Goal: Information Seeking & Learning: Find specific fact

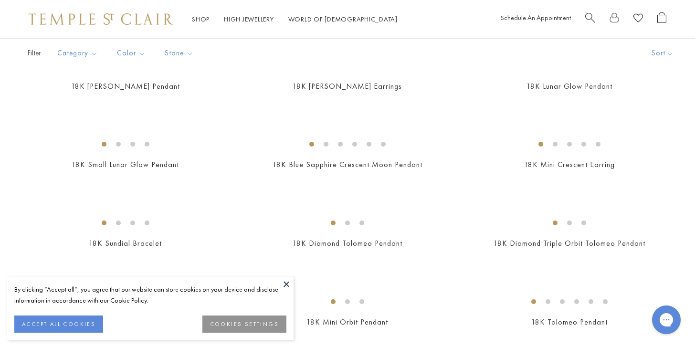
scroll to position [229, 0]
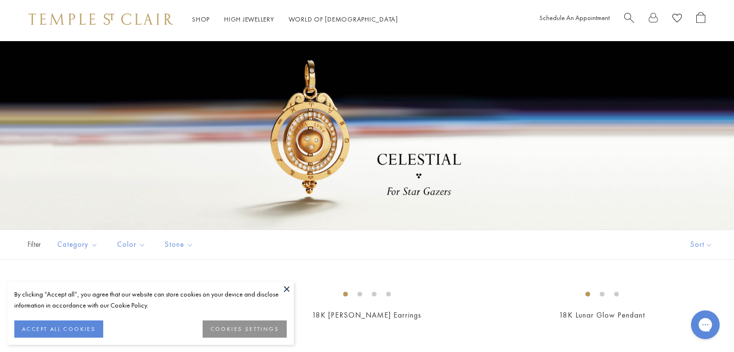
scroll to position [208, 0]
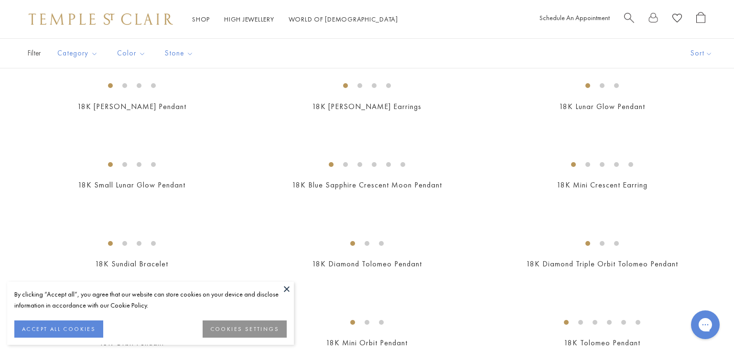
click at [140, 16] on img at bounding box center [101, 18] width 144 height 11
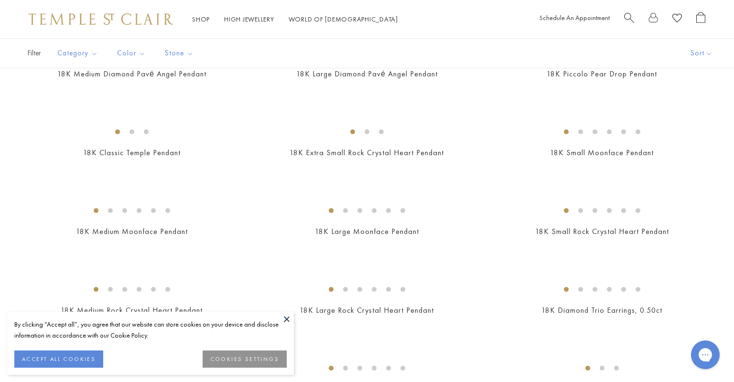
scroll to position [1186, 0]
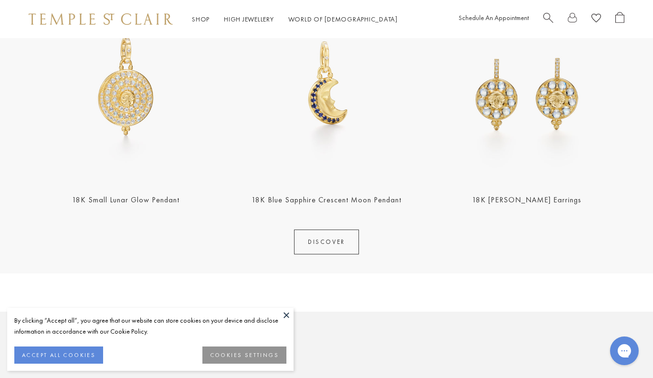
scroll to position [371, 0]
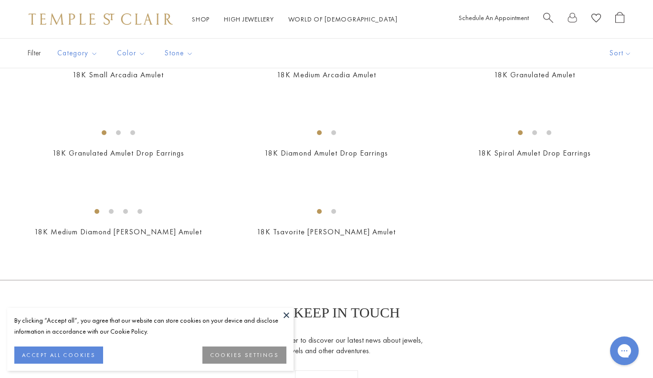
scroll to position [1626, 0]
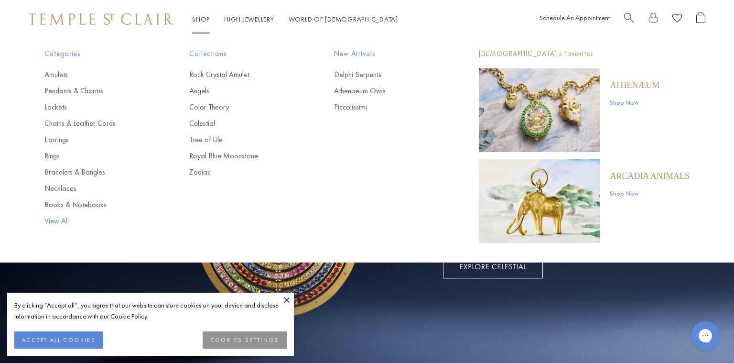
click at [61, 223] on link "View All" at bounding box center [97, 220] width 107 height 11
click at [63, 217] on link "View All" at bounding box center [97, 220] width 107 height 11
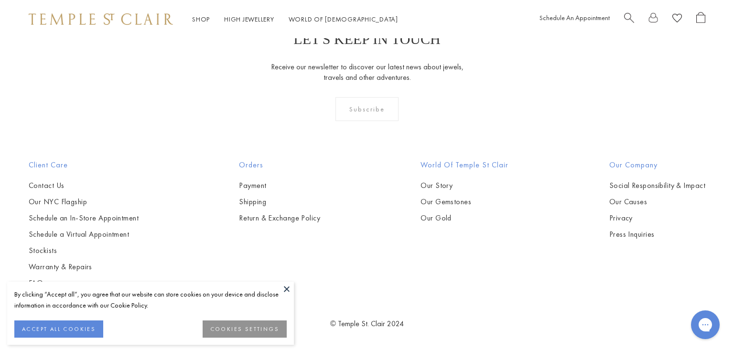
scroll to position [7146, 0]
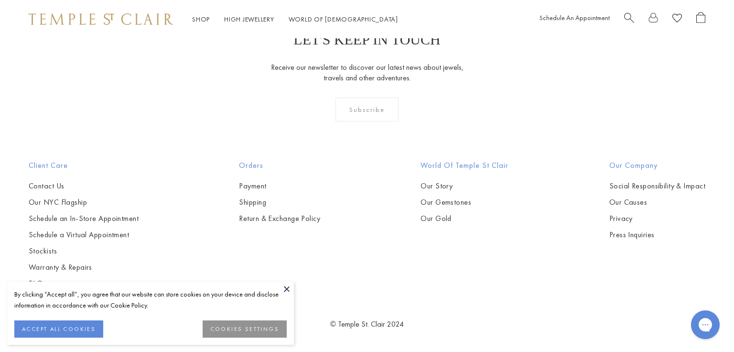
scroll to position [3937, 0]
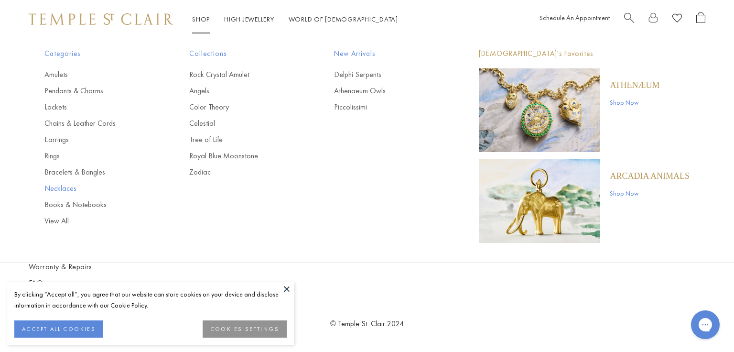
click at [66, 186] on link "Necklaces" at bounding box center [97, 188] width 107 height 11
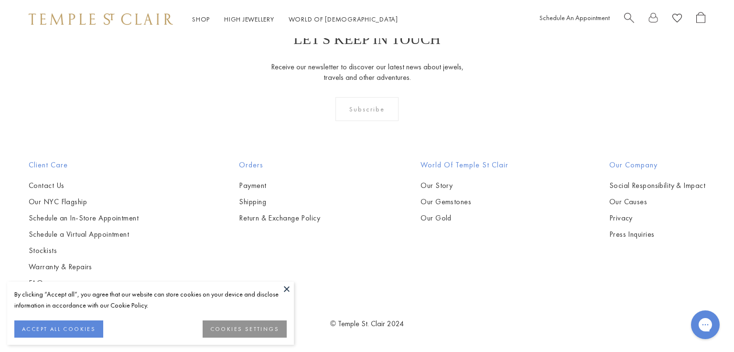
scroll to position [2662, 0]
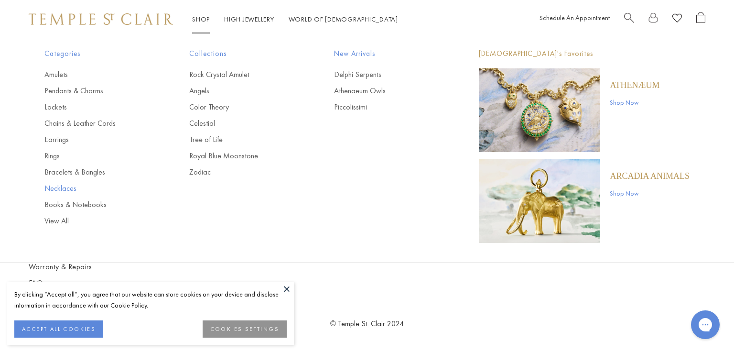
click at [60, 185] on link "Necklaces" at bounding box center [97, 188] width 107 height 11
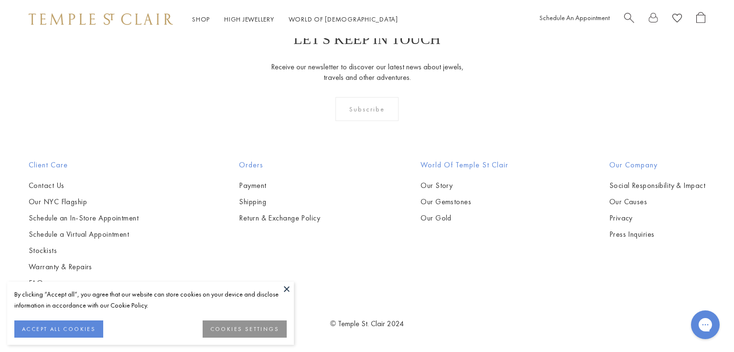
scroll to position [2717, 0]
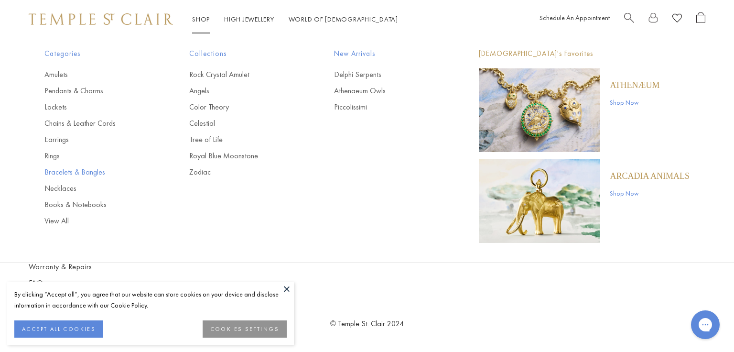
click at [69, 171] on link "Bracelets & Bangles" at bounding box center [97, 172] width 107 height 11
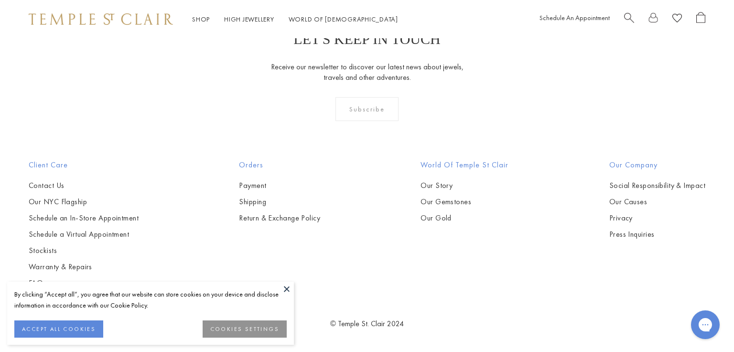
scroll to position [3064, 0]
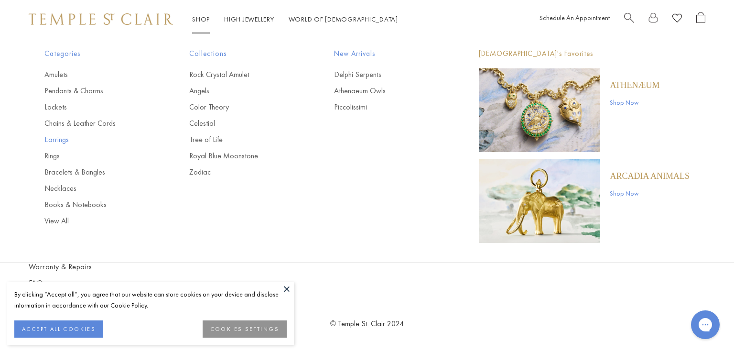
click at [62, 141] on link "Earrings" at bounding box center [97, 139] width 107 height 11
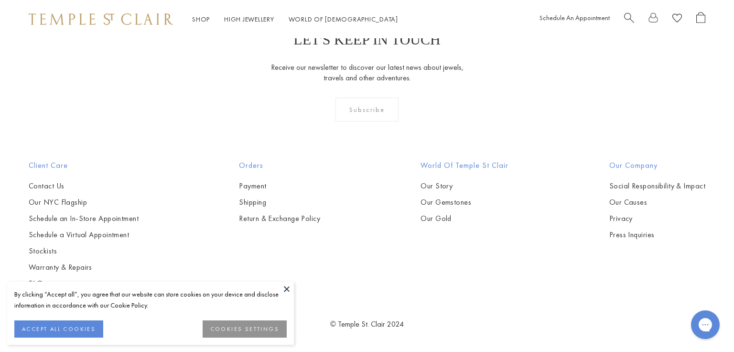
scroll to position [4458, 0]
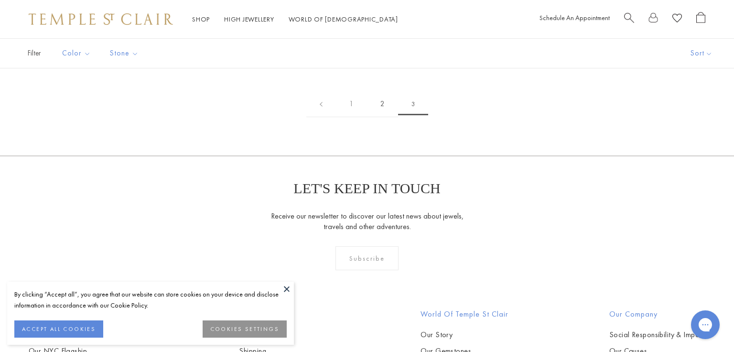
scroll to position [117, 0]
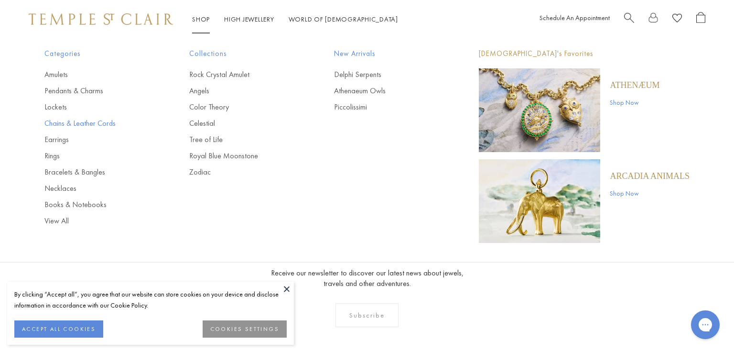
click at [57, 120] on link "Chains & Leather Cords" at bounding box center [97, 123] width 107 height 11
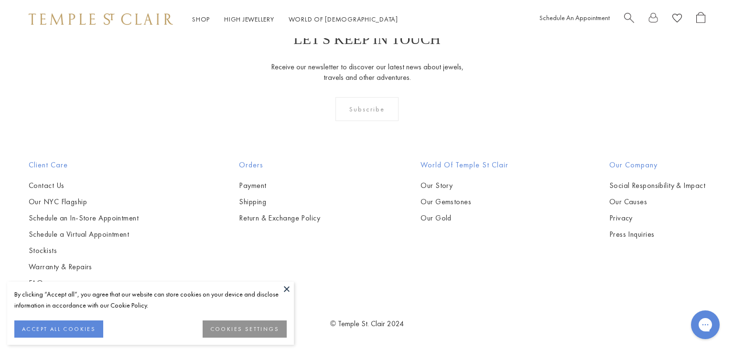
scroll to position [1880, 0]
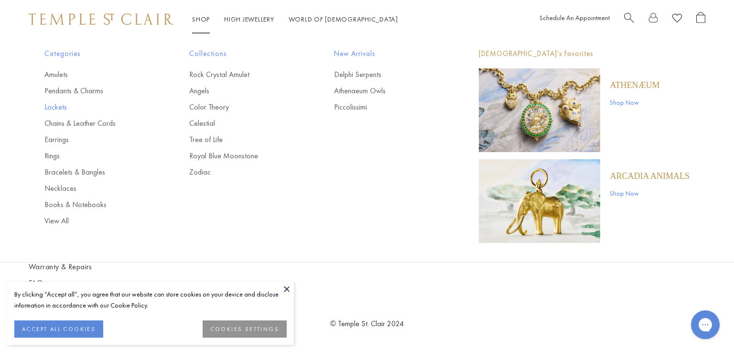
click at [64, 105] on link "Lockets" at bounding box center [97, 107] width 107 height 11
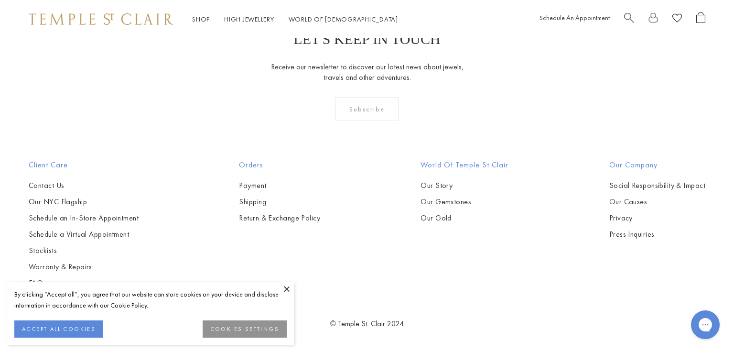
scroll to position [1817, 0]
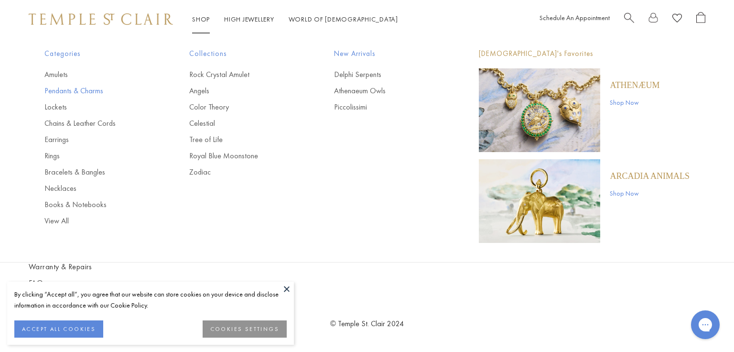
click at [67, 86] on link "Pendants & Charms" at bounding box center [97, 91] width 107 height 11
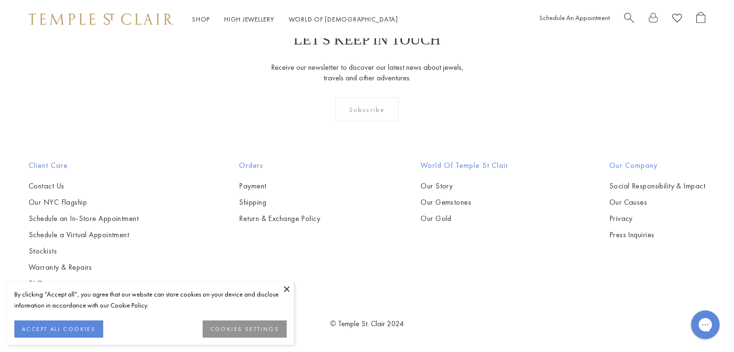
scroll to position [5637, 0]
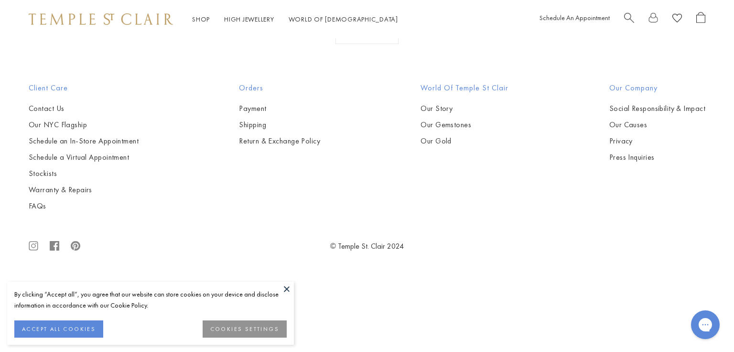
scroll to position [775, 0]
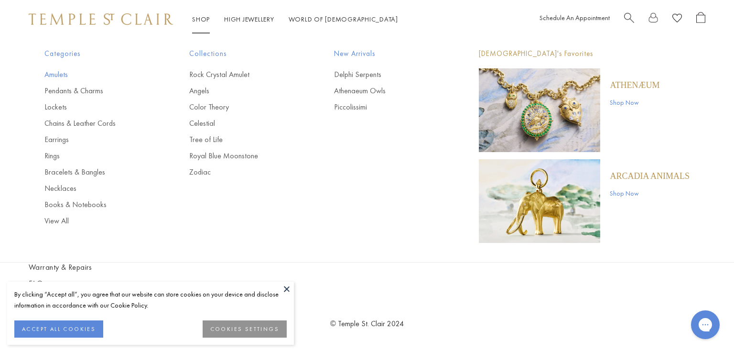
click at [64, 75] on link "Amulets" at bounding box center [97, 74] width 107 height 11
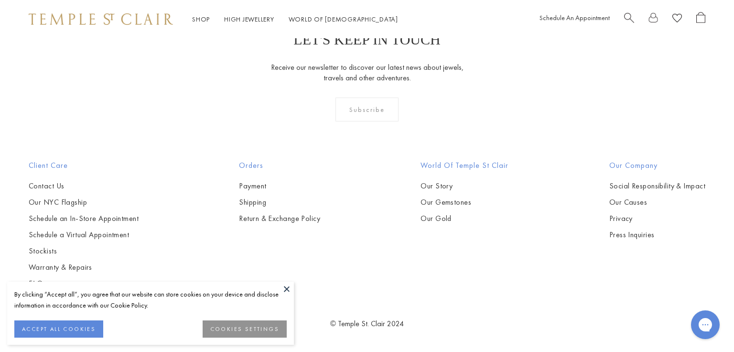
scroll to position [5016, 0]
click at [143, 14] on img at bounding box center [101, 18] width 144 height 11
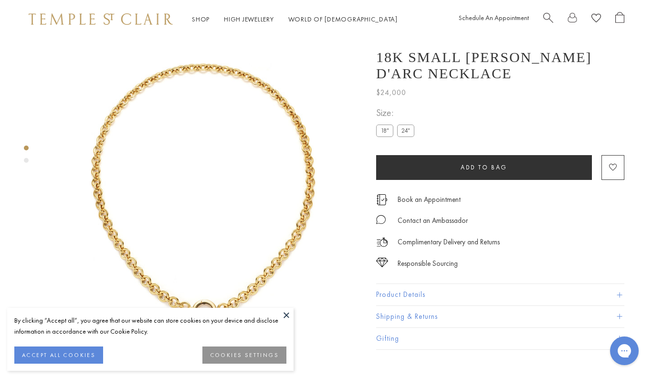
scroll to position [38, 0]
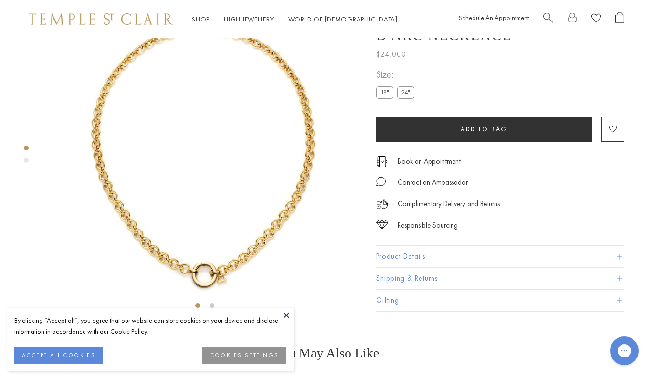
click at [470, 111] on div "**********" at bounding box center [500, 88] width 248 height 43
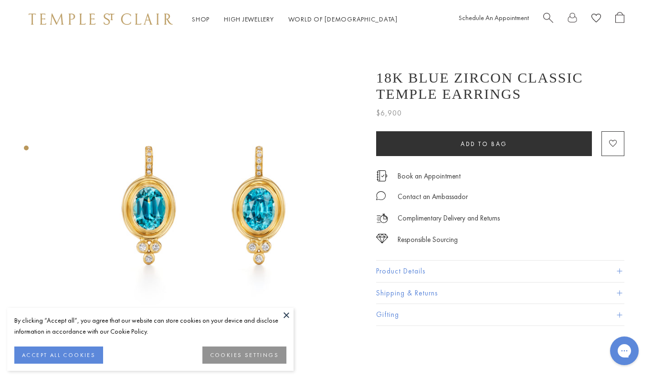
click at [408, 269] on button "Product Details" at bounding box center [500, 271] width 248 height 21
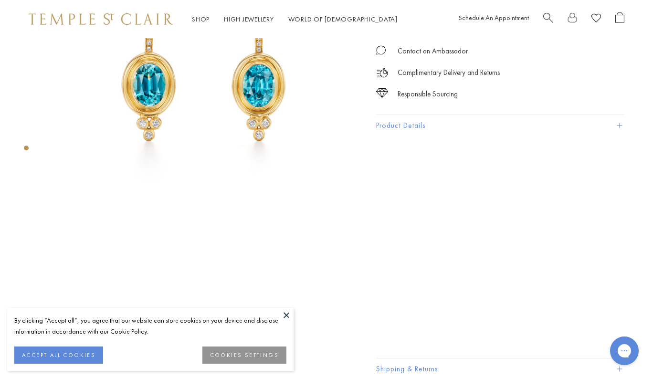
scroll to position [133, 0]
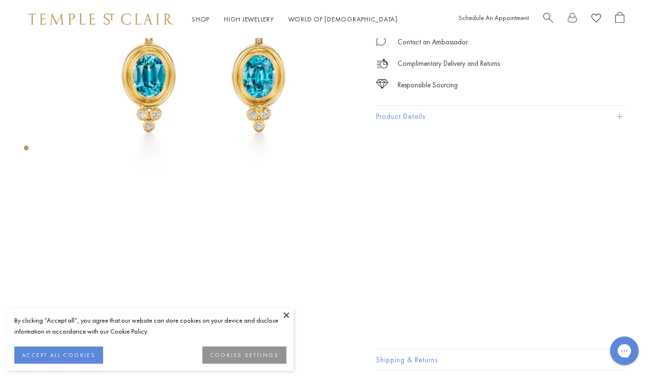
click at [400, 115] on button "Product Details" at bounding box center [500, 116] width 248 height 21
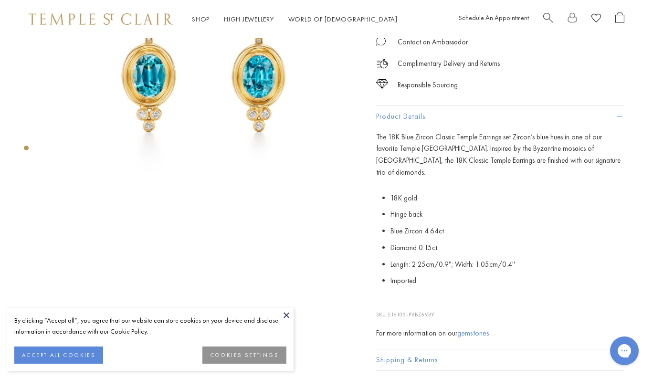
click at [400, 116] on button "Product Details" at bounding box center [500, 116] width 248 height 21
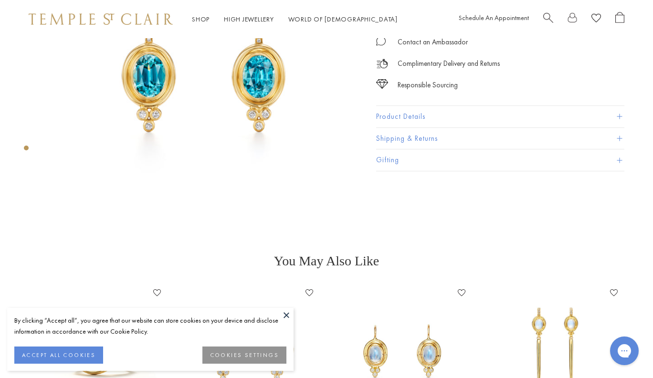
click at [400, 116] on button "Product Details" at bounding box center [500, 116] width 248 height 21
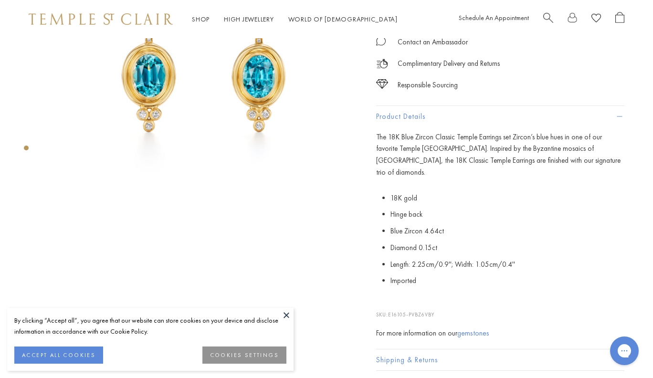
drag, startPoint x: 442, startPoint y: 301, endPoint x: 391, endPoint y: 300, distance: 51.1
click at [391, 301] on p "SKU: E16105-PVBZ6VBY" at bounding box center [500, 310] width 248 height 18
copy p "E16105-PVBZ6VBY"
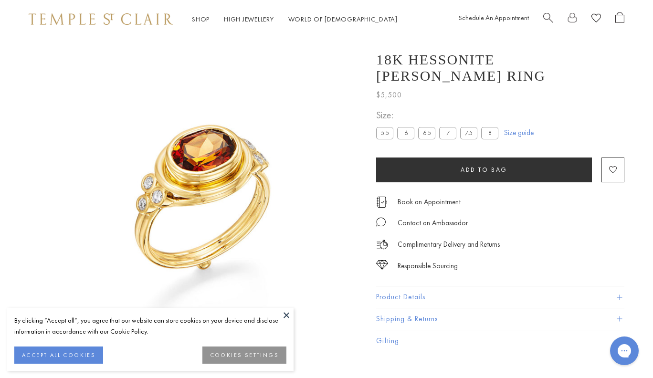
scroll to position [38, 0]
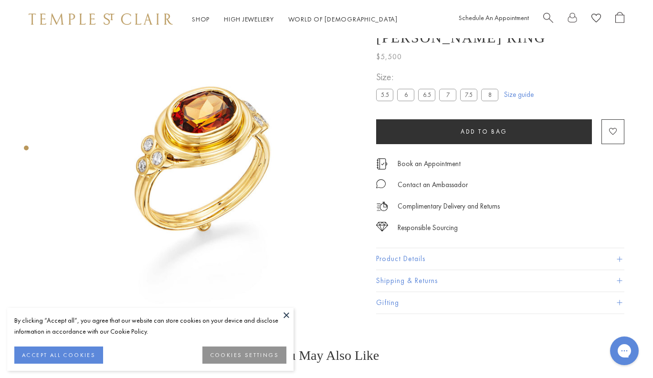
click at [411, 262] on button "Product Details" at bounding box center [500, 259] width 248 height 21
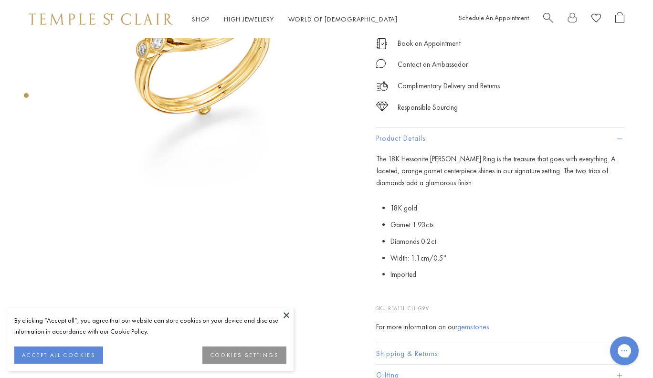
scroll to position [237, 0]
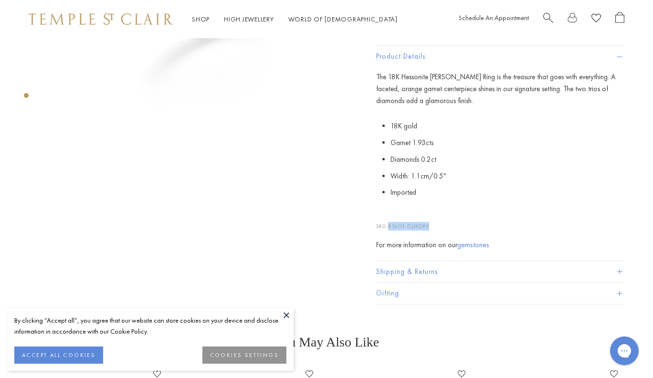
drag, startPoint x: 439, startPoint y: 225, endPoint x: 388, endPoint y: 223, distance: 51.1
click at [388, 223] on p "SKU: R16111-CLHG9V" at bounding box center [500, 222] width 248 height 18
copy p "R16111-CLHG9V"
click at [493, 155] on li "Diamonds 0.2ct" at bounding box center [508, 159] width 234 height 17
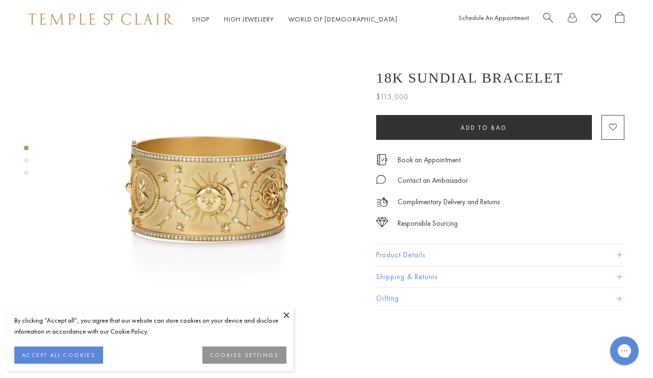
click at [404, 257] on button "Product Details" at bounding box center [500, 255] width 248 height 21
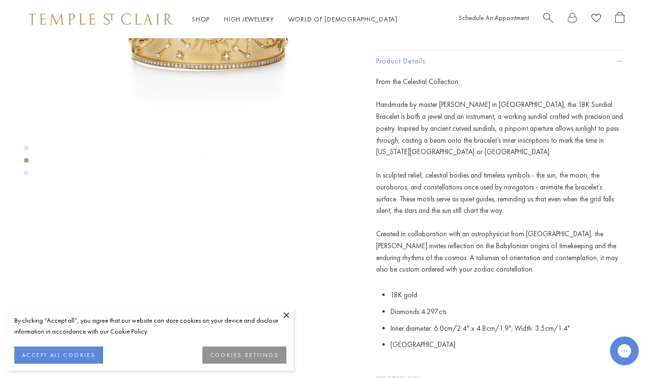
scroll to position [233, 0]
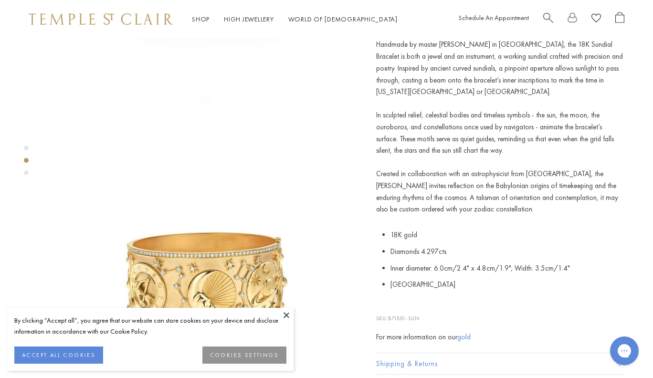
drag, startPoint x: 439, startPoint y: 302, endPoint x: 391, endPoint y: 301, distance: 48.7
click at [391, 305] on p "SKU: B71881-SUN" at bounding box center [500, 314] width 248 height 18
copy p "B71881-SUN"
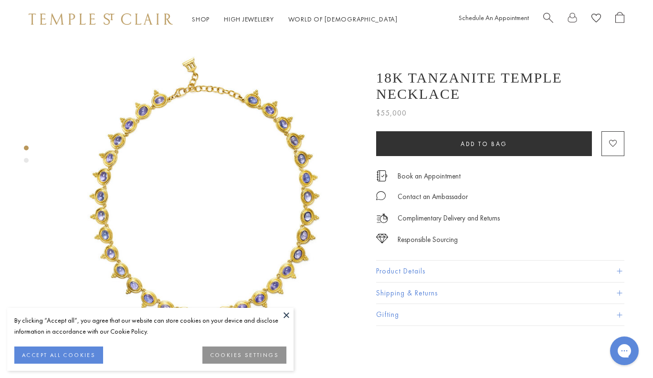
click at [409, 261] on button "Product Details" at bounding box center [500, 271] width 248 height 21
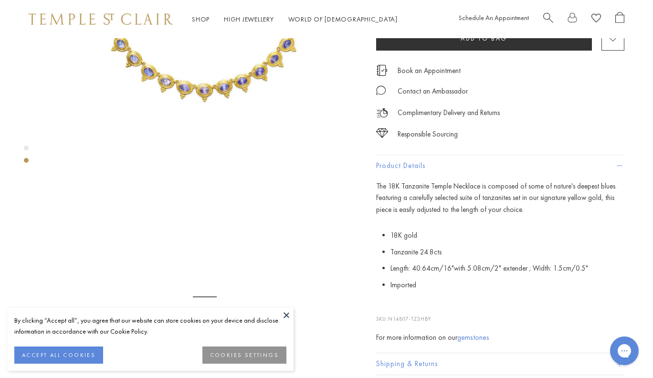
scroll to position [243, 0]
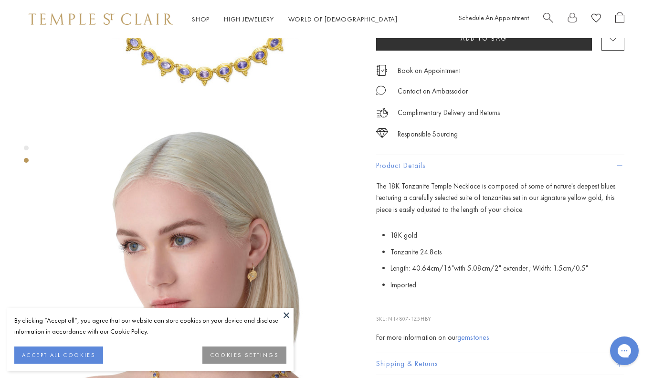
click at [426, 305] on p "SKU: N14807-TZ5HBY" at bounding box center [500, 314] width 248 height 18
click at [433, 305] on p "SKU: N14807-TZ5HBY" at bounding box center [500, 314] width 248 height 18
drag, startPoint x: 434, startPoint y: 300, endPoint x: 390, endPoint y: 302, distance: 44.0
click at [390, 305] on p "SKU: N14807-TZ5HBY" at bounding box center [500, 314] width 248 height 18
copy p "N14807-TZ5HBY"
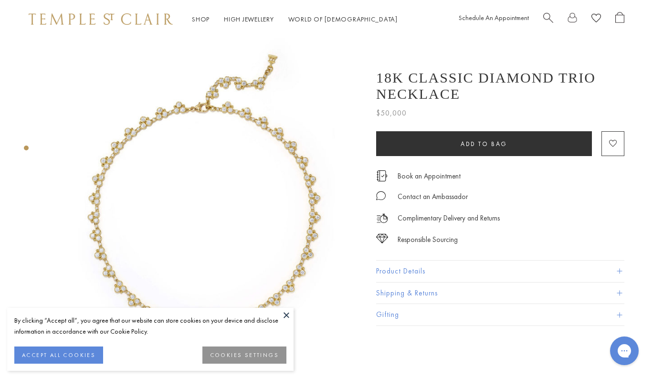
click at [405, 268] on button "Product Details" at bounding box center [500, 271] width 248 height 21
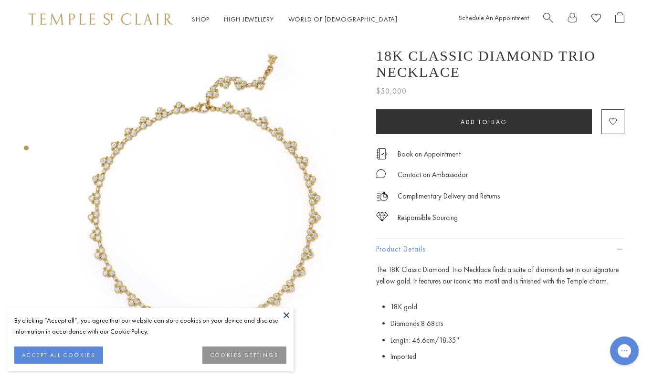
scroll to position [99, 0]
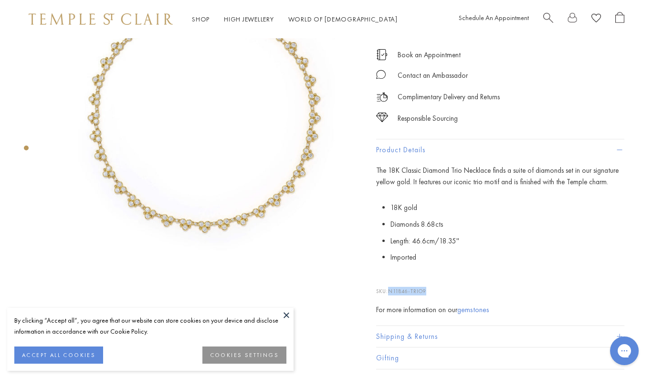
drag, startPoint x: 432, startPoint y: 288, endPoint x: 388, endPoint y: 288, distance: 43.5
click at [388, 288] on p "SKU: N11846-TRIO9" at bounding box center [500, 287] width 248 height 18
copy p "N11846-TRIO9"
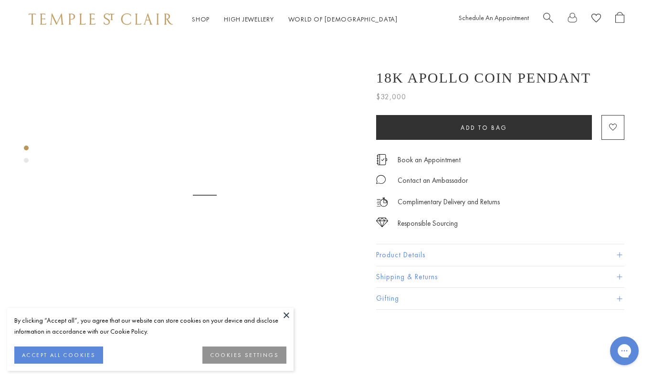
click at [405, 254] on button "Product Details" at bounding box center [500, 255] width 248 height 21
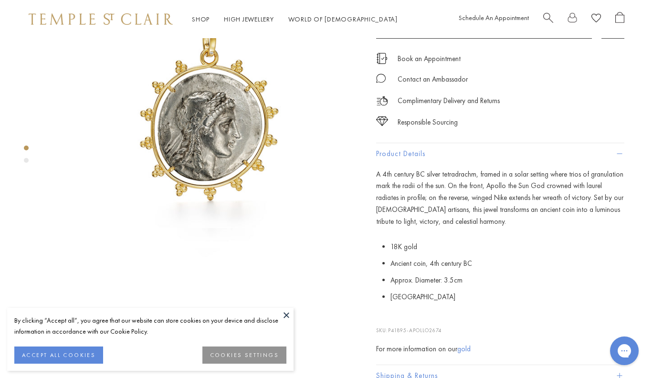
scroll to position [141, 0]
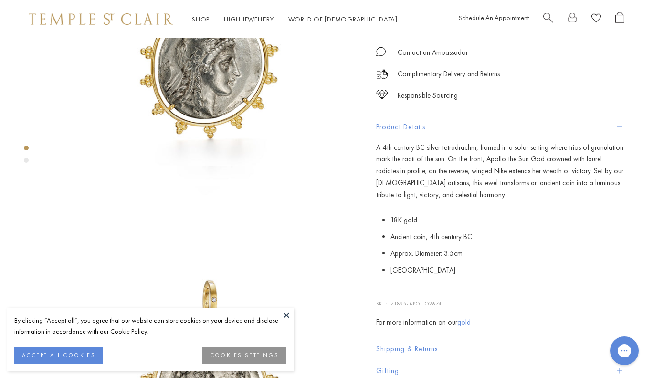
drag, startPoint x: 448, startPoint y: 302, endPoint x: 391, endPoint y: 299, distance: 57.4
click at [391, 299] on p "SKU: P41895-APOLLO2674" at bounding box center [500, 299] width 248 height 18
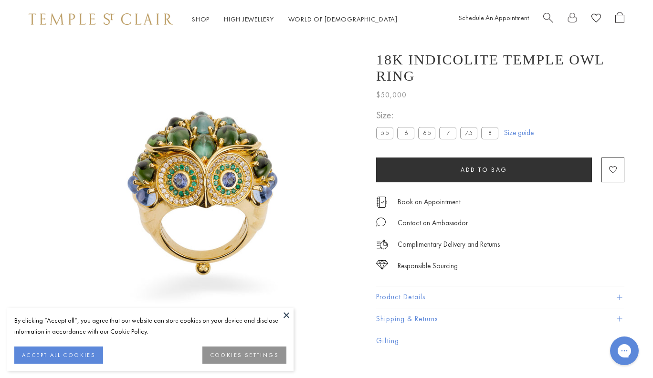
scroll to position [38, 0]
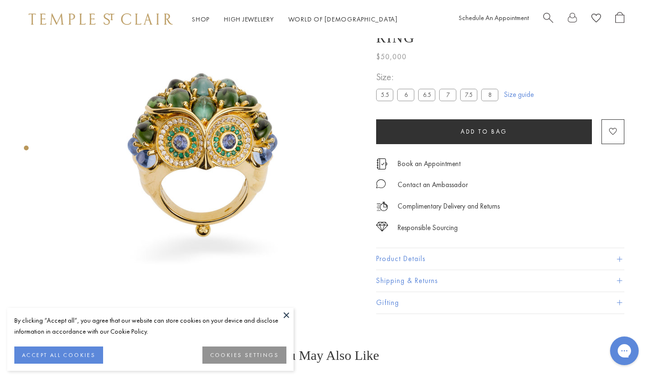
click at [409, 256] on button "Product Details" at bounding box center [500, 259] width 248 height 21
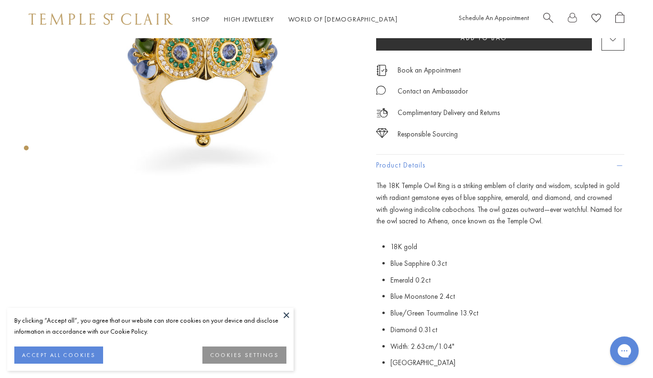
scroll to position [229, 0]
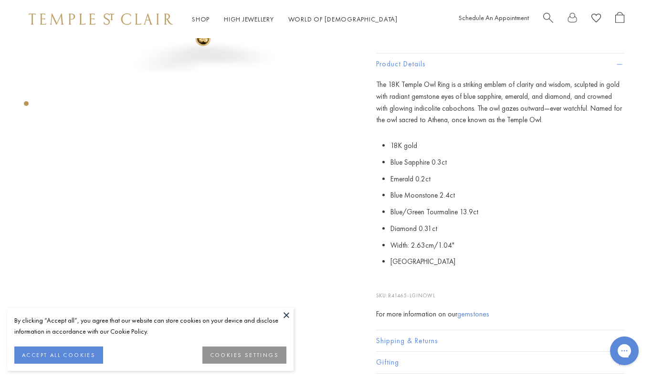
drag, startPoint x: 441, startPoint y: 274, endPoint x: 391, endPoint y: 273, distance: 50.6
click at [391, 282] on p "SKU: R41465-LGINOWL" at bounding box center [500, 291] width 248 height 18
copy p "R41465-LGINOWL"
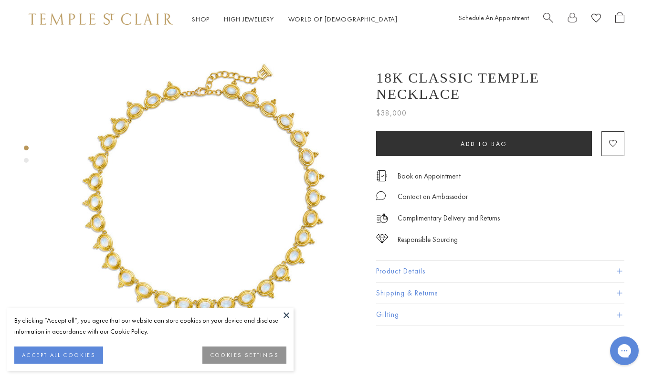
click at [404, 261] on button "Product Details" at bounding box center [500, 271] width 248 height 21
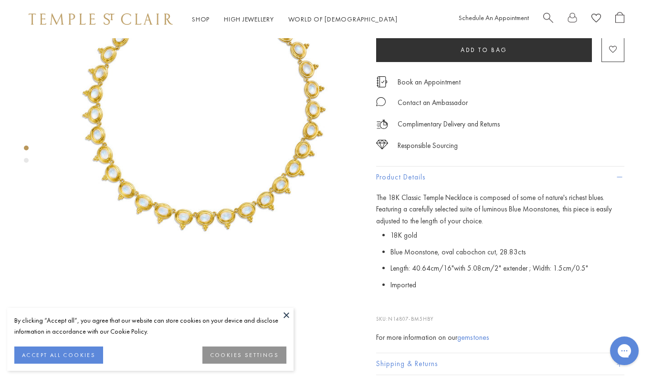
scroll to position [155, 0]
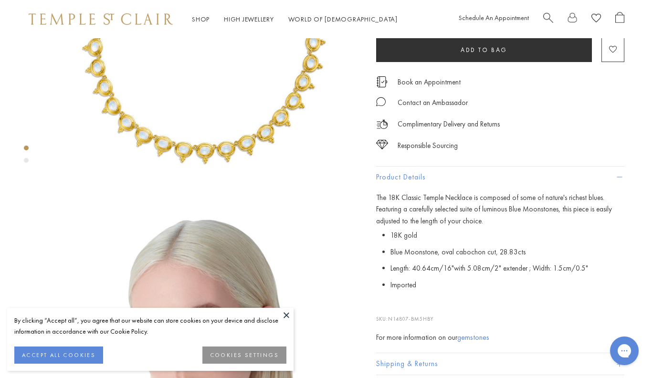
drag, startPoint x: 423, startPoint y: 302, endPoint x: 390, endPoint y: 300, distance: 33.0
click at [390, 305] on p "SKU: N14807-BM5HBY" at bounding box center [500, 314] width 248 height 18
copy p "N14807-BM5HBY"
click at [435, 195] on p "The 18K Classic Temple Necklace is composed of some of nature's richest blues. …" at bounding box center [500, 209] width 248 height 35
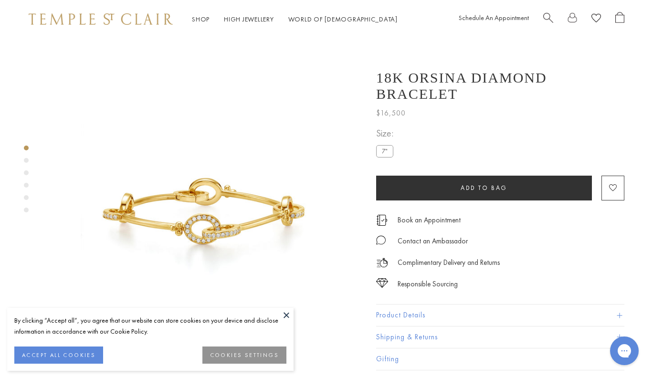
click at [401, 305] on button "Product Details" at bounding box center [500, 315] width 248 height 21
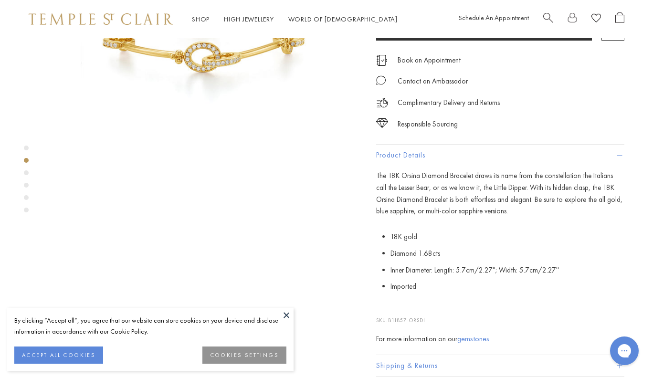
scroll to position [186, 0]
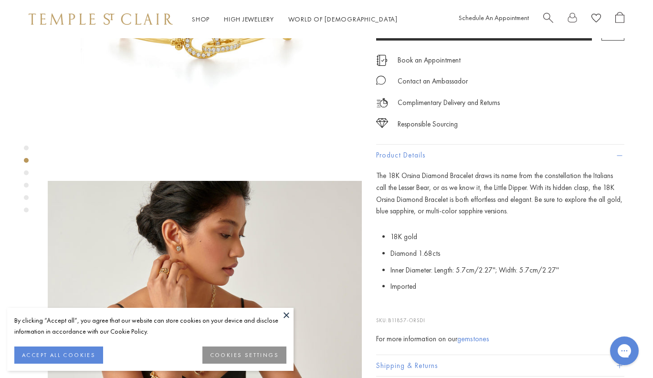
drag, startPoint x: 443, startPoint y: 298, endPoint x: 391, endPoint y: 302, distance: 52.8
click at [391, 307] on p "SKU: B11857-ORSDI" at bounding box center [500, 316] width 248 height 18
copy p "B11857-ORSDI"
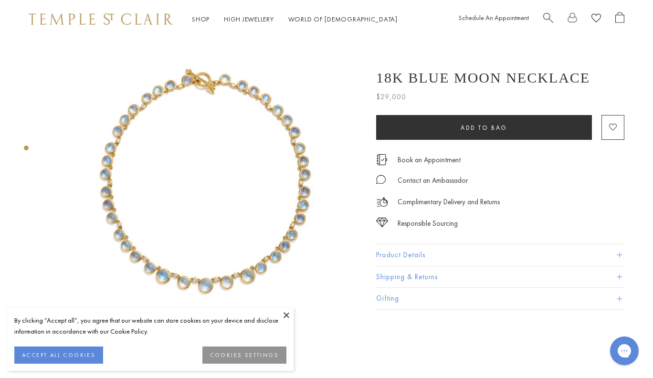
click at [407, 245] on button "Product Details" at bounding box center [500, 255] width 248 height 21
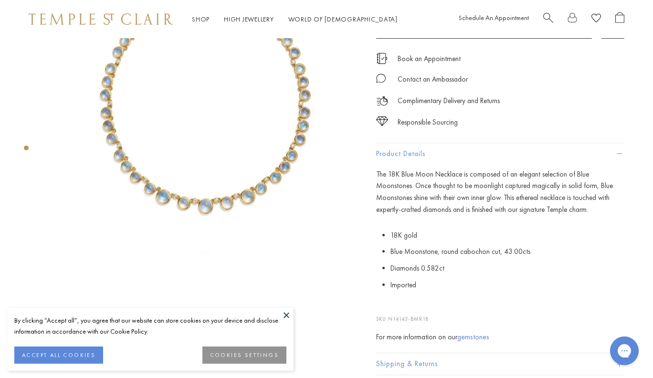
scroll to position [153, 0]
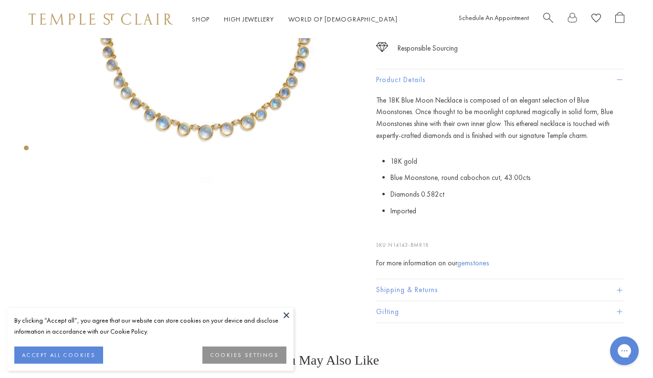
drag, startPoint x: 426, startPoint y: 240, endPoint x: 391, endPoint y: 238, distance: 34.4
click at [391, 238] on p "SKU: N14143-BMR18" at bounding box center [500, 240] width 248 height 18
copy p "N14143-BMR18"
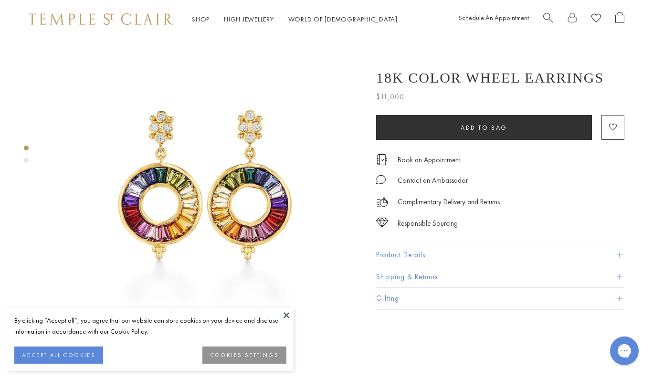
click at [410, 256] on button "Product Details" at bounding box center [500, 255] width 248 height 21
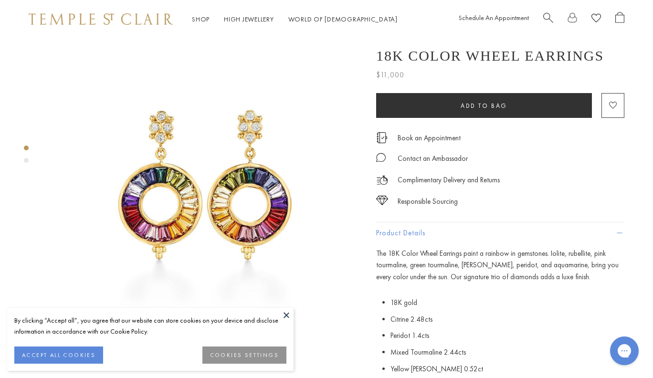
scroll to position [214, 0]
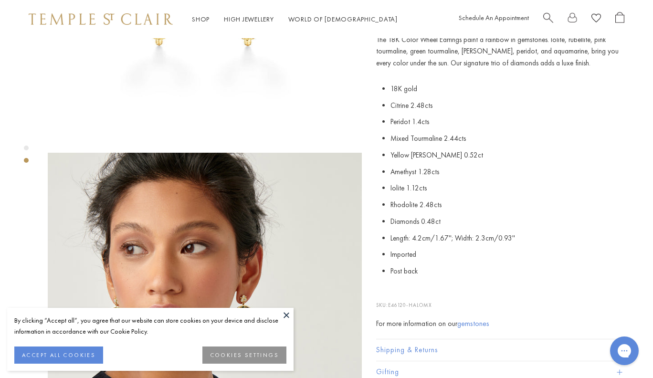
drag, startPoint x: 438, startPoint y: 303, endPoint x: 390, endPoint y: 303, distance: 47.8
click at [390, 303] on p "SKU: E46120-HALOMX" at bounding box center [500, 300] width 248 height 18
copy p "E46120-HALOMX"
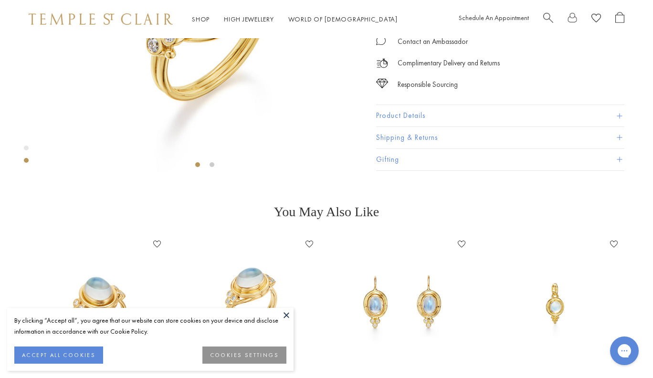
click at [403, 127] on button "Product Details" at bounding box center [500, 115] width 248 height 21
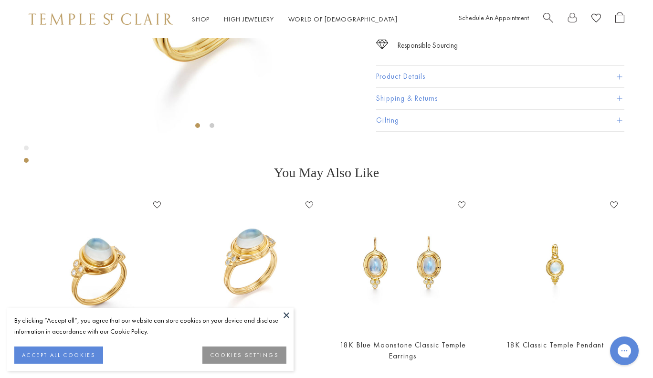
scroll to position [282, 0]
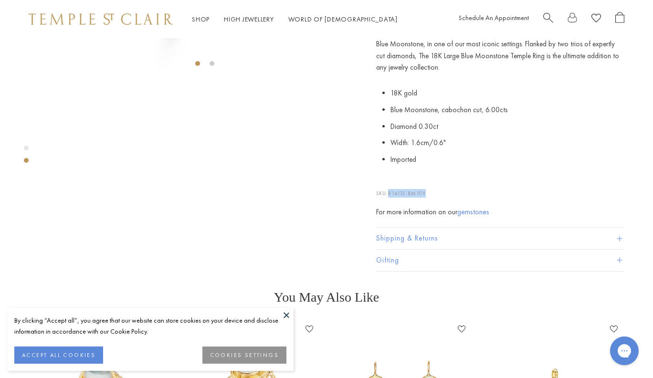
drag, startPoint x: 426, startPoint y: 308, endPoint x: 388, endPoint y: 310, distance: 37.8
click at [389, 198] on p "SKU: R14113-BM10V" at bounding box center [500, 189] width 248 height 18
copy p "R14113-BM10V"
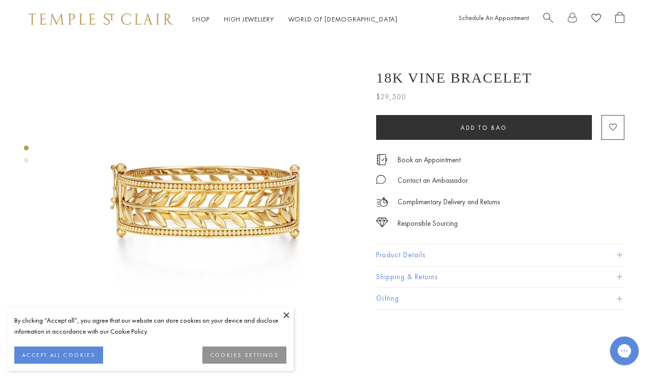
click at [406, 257] on button "Product Details" at bounding box center [500, 255] width 248 height 21
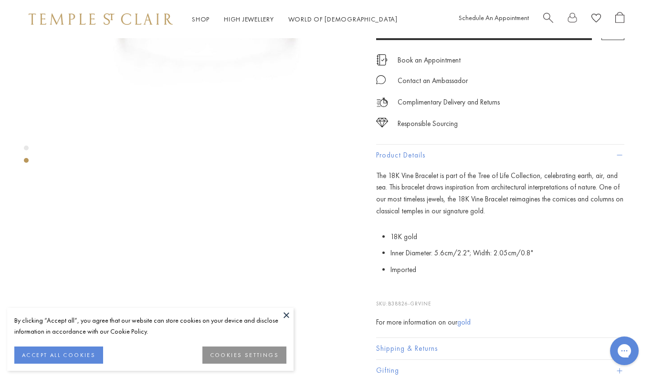
scroll to position [214, 0]
click at [430, 302] on span "B38826-GRVINE" at bounding box center [409, 303] width 43 height 7
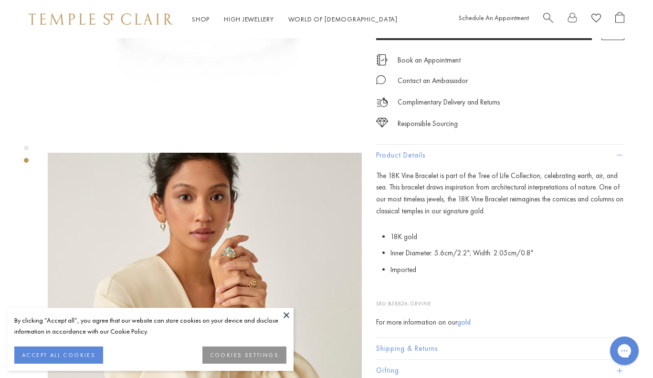
drag, startPoint x: 435, startPoint y: 302, endPoint x: 389, endPoint y: 300, distance: 46.4
click at [389, 300] on p "SKU: B38826-GRVINE" at bounding box center [500, 299] width 248 height 18
copy p "B38826-GRVINE"
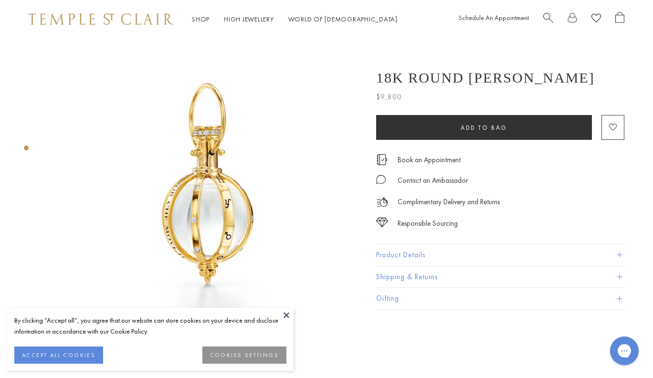
click at [430, 256] on button "Product Details" at bounding box center [500, 255] width 248 height 21
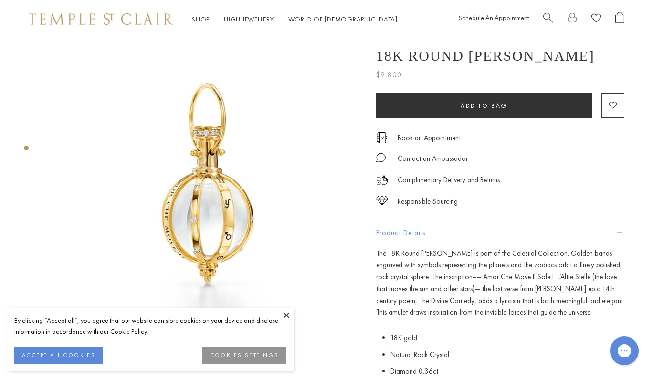
scroll to position [153, 0]
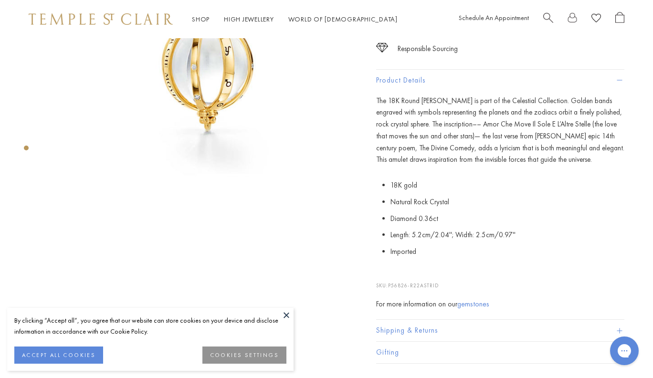
drag, startPoint x: 445, startPoint y: 285, endPoint x: 390, endPoint y: 283, distance: 55.0
click at [390, 283] on p "SKU: P56826-R22ASTRID" at bounding box center [500, 281] width 248 height 18
copy p "P56826-R22ASTRID"
click at [485, 272] on p "SKU: P56826-R22ASTRID" at bounding box center [500, 281] width 248 height 18
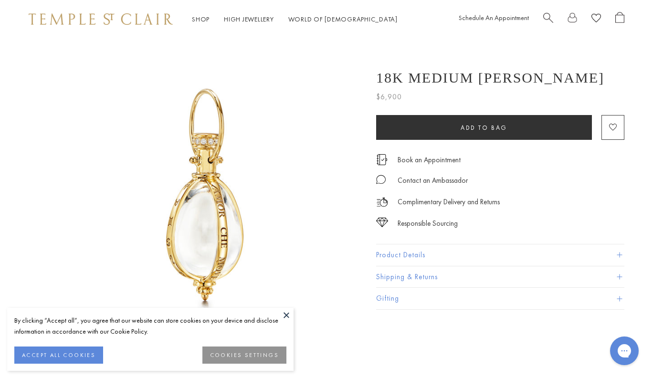
click at [428, 255] on button "Product Details" at bounding box center [500, 255] width 248 height 21
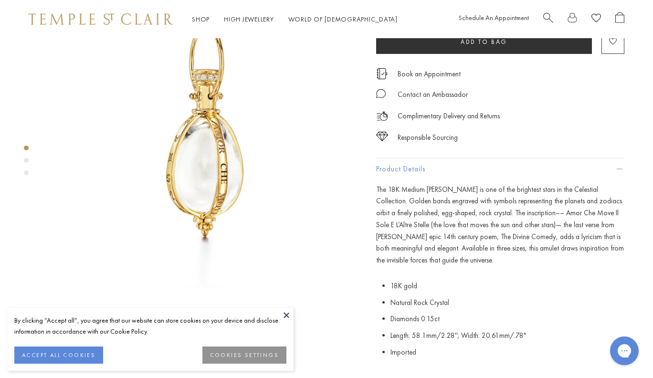
scroll to position [136, 0]
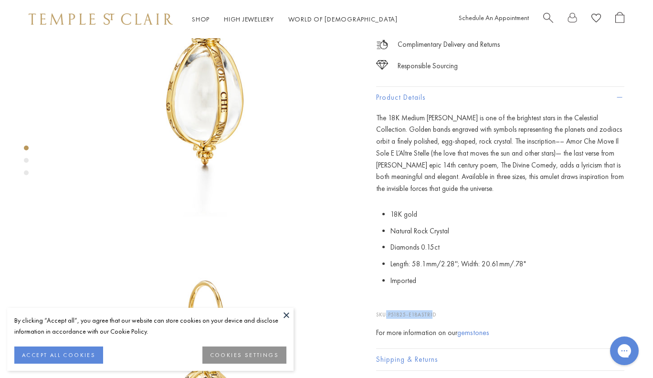
drag, startPoint x: 411, startPoint y: 310, endPoint x: 387, endPoint y: 313, distance: 23.7
click at [387, 313] on p "SKU: P51825-E18ASTRID" at bounding box center [500, 310] width 248 height 18
click at [441, 311] on p "SKU: P51825-E18ASTRID" at bounding box center [500, 310] width 248 height 18
drag, startPoint x: 444, startPoint y: 310, endPoint x: 391, endPoint y: 309, distance: 53.5
click at [391, 309] on p "SKU: P51825-E18ASTRID" at bounding box center [500, 310] width 248 height 18
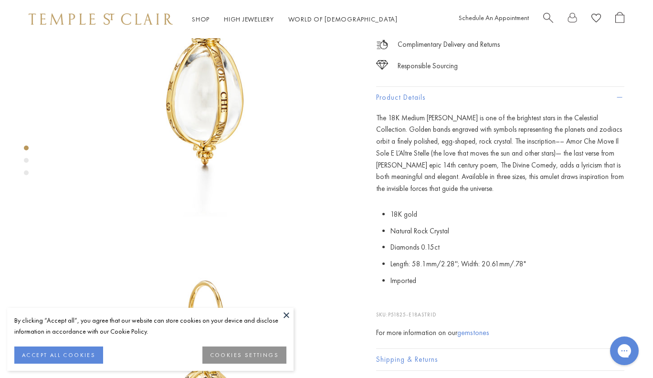
copy p "P51825-E18ASTRID"
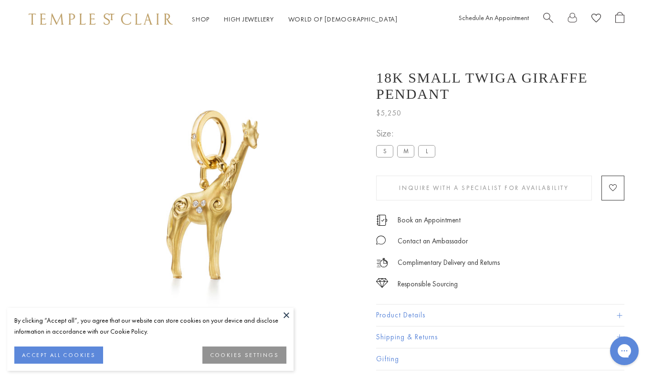
scroll to position [38, 0]
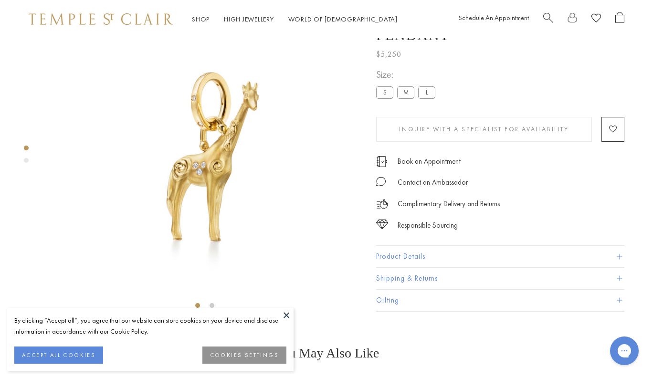
click at [425, 268] on button "Product Details" at bounding box center [500, 256] width 248 height 21
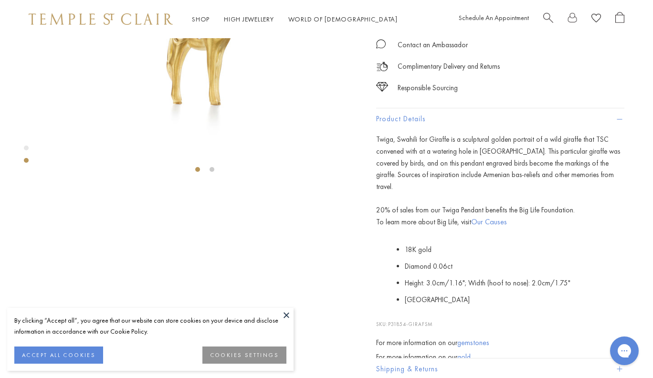
scroll to position [263, 0]
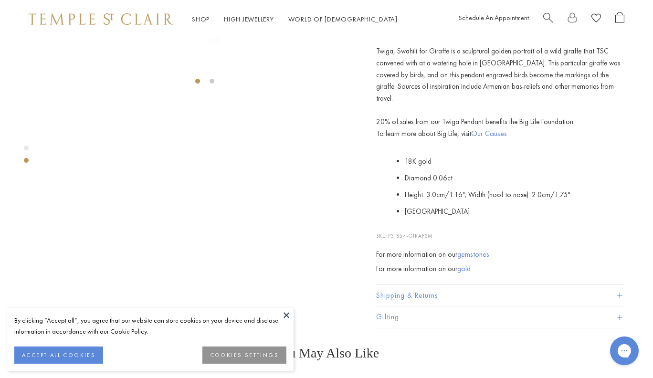
drag, startPoint x: 446, startPoint y: 286, endPoint x: 390, endPoint y: 288, distance: 55.4
click at [390, 240] on p "SKU: P31854-GIRAFSM" at bounding box center [500, 231] width 248 height 18
copy p "P31854-GIRAFSM"
click at [479, 103] on span "Twiga, Swahili for Giraffe is a sculptural golden portrait of a wild giraffe th…" at bounding box center [498, 74] width 244 height 57
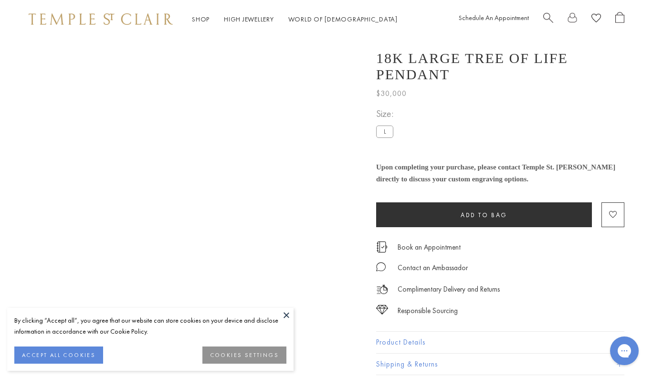
scroll to position [248, 0]
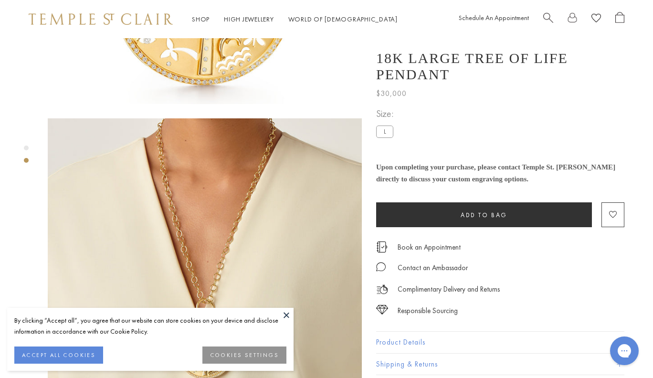
click at [413, 332] on button "Product Details" at bounding box center [500, 342] width 248 height 21
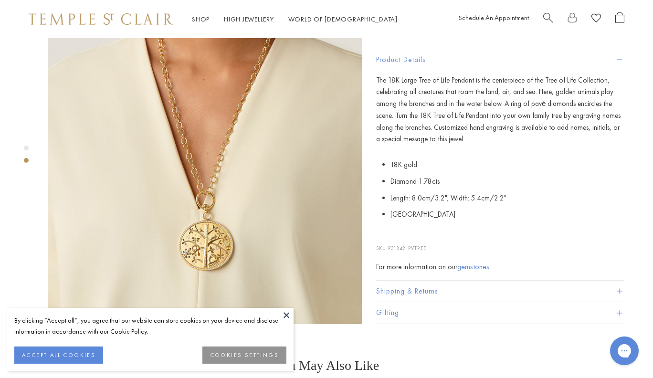
scroll to position [421, 0]
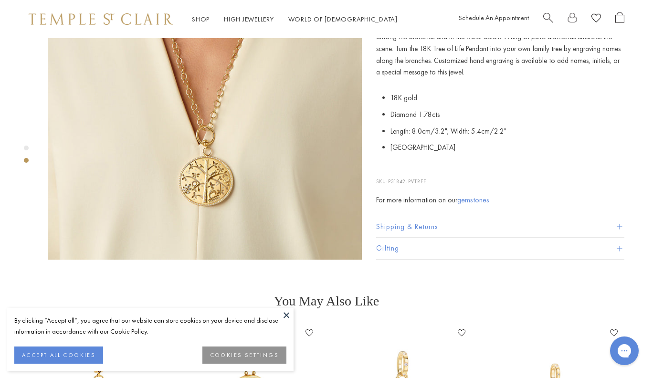
click at [433, 194] on div "For more information on our gemstones" at bounding box center [500, 200] width 248 height 12
drag, startPoint x: 433, startPoint y: 167, endPoint x: 389, endPoint y: 167, distance: 43.9
click at [389, 168] on p "SKU: P31842-PVTREE" at bounding box center [500, 177] width 248 height 18
copy p "P31842-PVTREE"
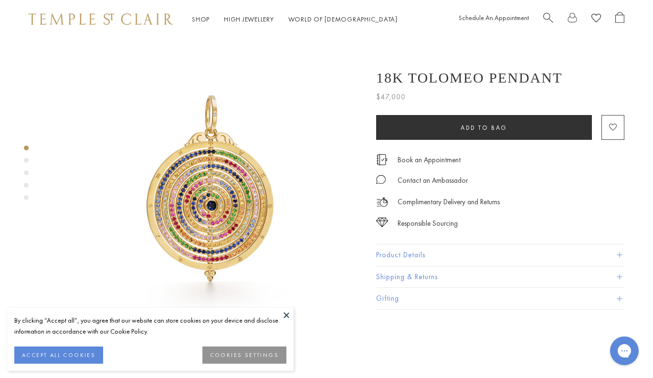
scroll to position [1, 0]
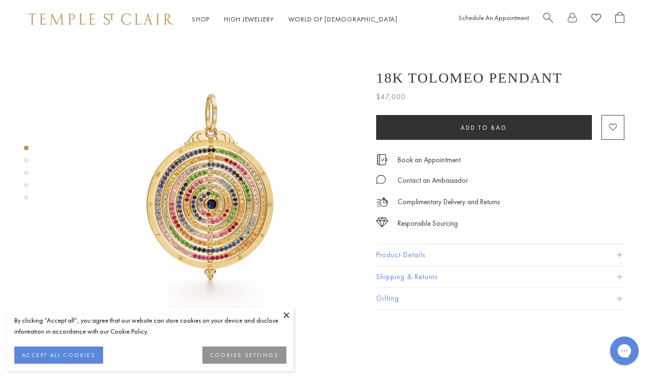
click at [413, 258] on button "Product Details" at bounding box center [500, 255] width 248 height 21
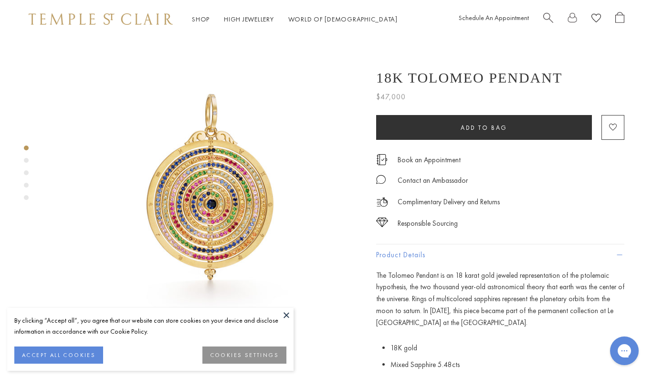
click at [413, 258] on button "Product Details" at bounding box center [500, 255] width 248 height 21
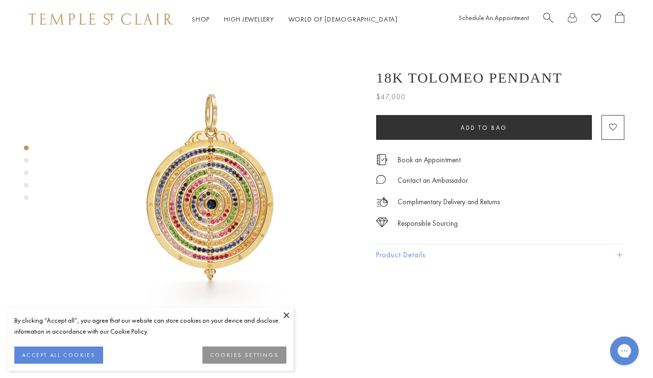
click at [413, 258] on button "Product Details" at bounding box center [500, 255] width 248 height 21
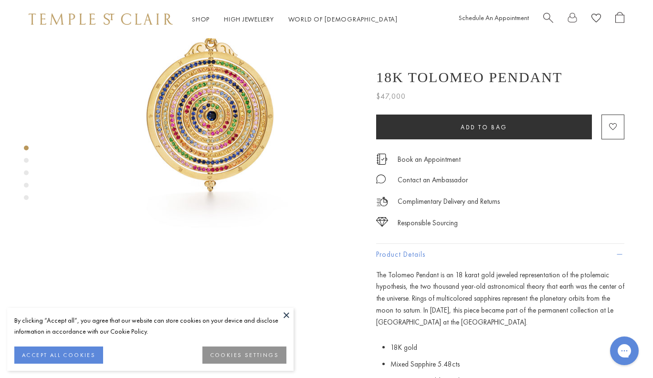
scroll to position [219, 0]
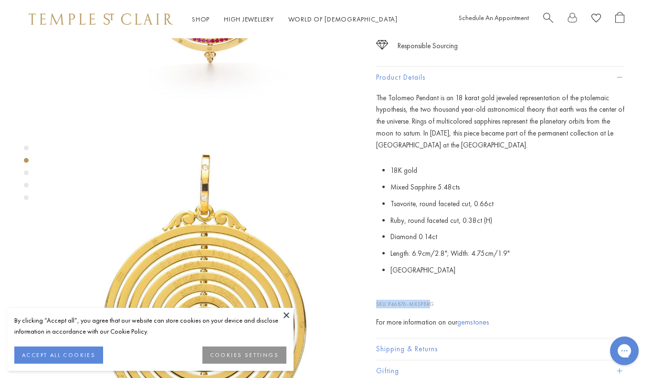
drag, startPoint x: 446, startPoint y: 293, endPoint x: 432, endPoint y: 297, distance: 14.7
click at [432, 297] on p "SKU: P46876-MXSP8RG" at bounding box center [500, 299] width 248 height 18
click at [426, 301] on span "P46876-MXSP8RG" at bounding box center [411, 304] width 46 height 7
drag, startPoint x: 390, startPoint y: 300, endPoint x: 470, endPoint y: 304, distance: 80.3
click at [470, 304] on p "SKU: P46876-MXSP8RG" at bounding box center [500, 299] width 248 height 18
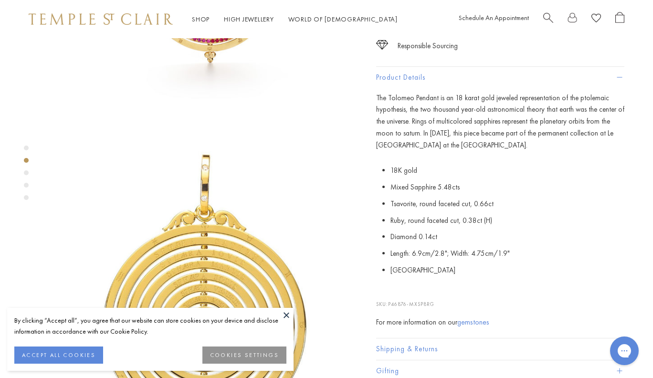
copy p "P46876-MXSP8RG"
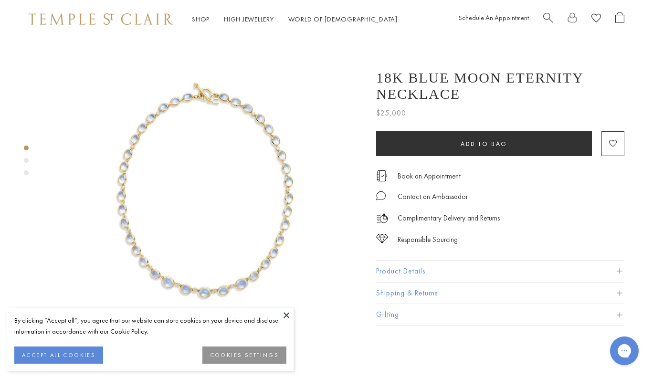
click at [403, 271] on button "Product Details" at bounding box center [500, 271] width 248 height 21
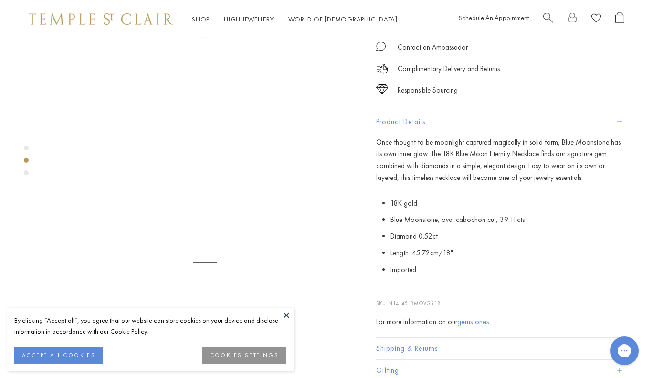
scroll to position [266, 0]
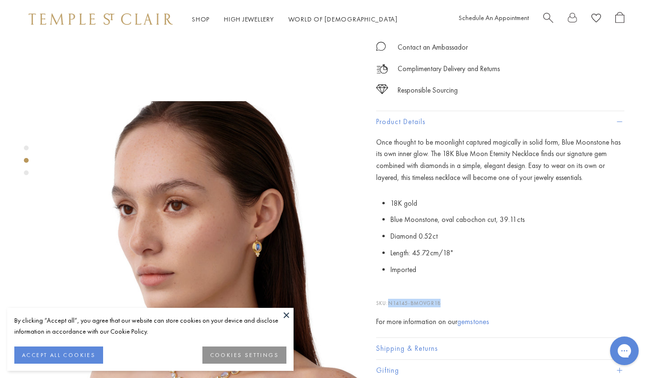
drag, startPoint x: 443, startPoint y: 302, endPoint x: 389, endPoint y: 301, distance: 54.0
click at [389, 301] on p "SKU: N14145-BMOVGR18" at bounding box center [500, 298] width 248 height 18
copy p "N14145-BMOVGR18"
click at [473, 216] on span "Blue Moonstone, oval cabochon cut, 39.11cts" at bounding box center [458, 220] width 134 height 10
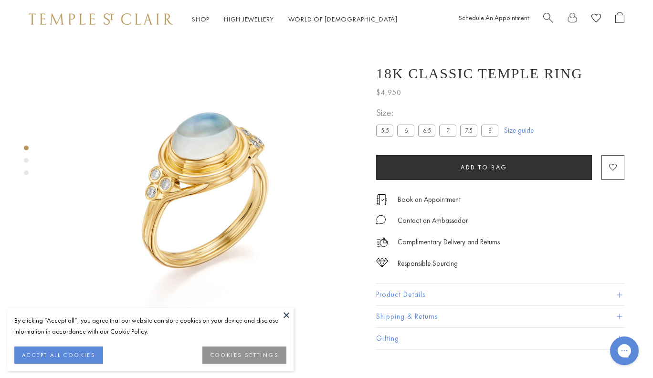
scroll to position [38, 0]
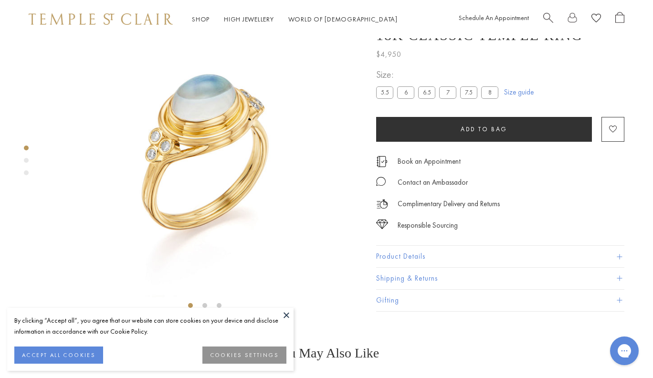
click at [412, 268] on button "Product Details" at bounding box center [500, 256] width 248 height 21
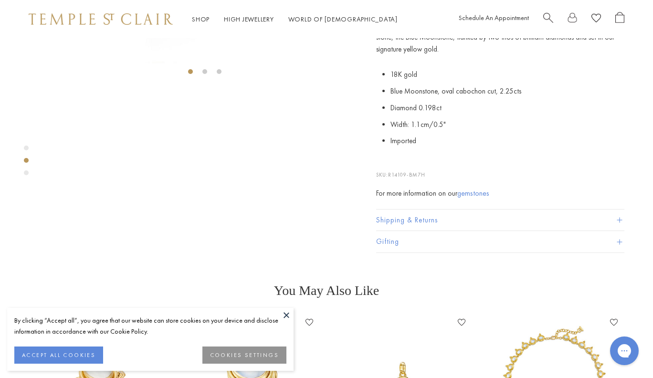
scroll to position [329, 0]
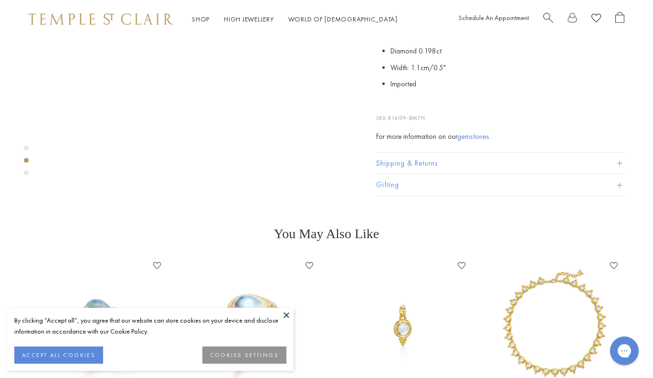
drag, startPoint x: 441, startPoint y: 303, endPoint x: 389, endPoint y: 300, distance: 52.1
click at [389, 122] on p "SKU: R14109-BM7H" at bounding box center [500, 113] width 248 height 18
copy p "R14109-BM7H"
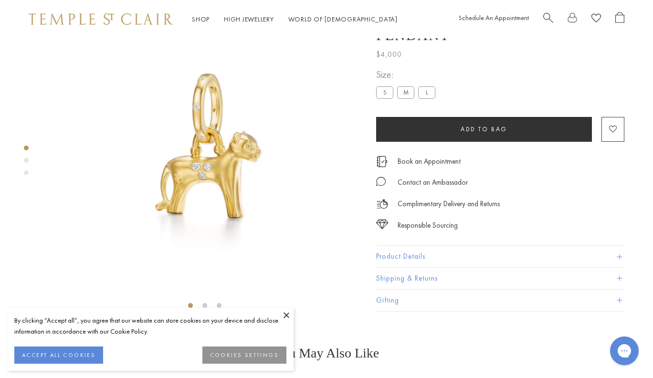
click at [414, 268] on button "Product Details" at bounding box center [500, 256] width 248 height 21
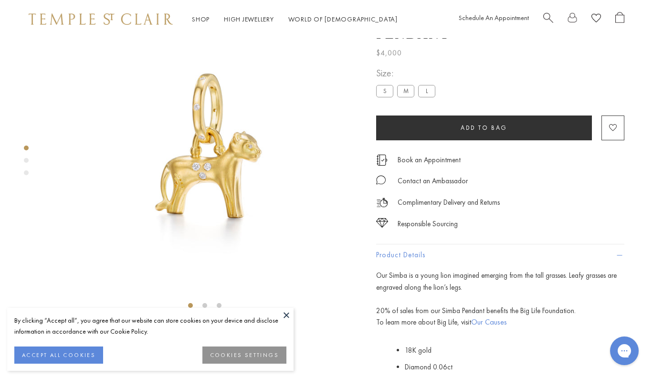
scroll to position [224, 0]
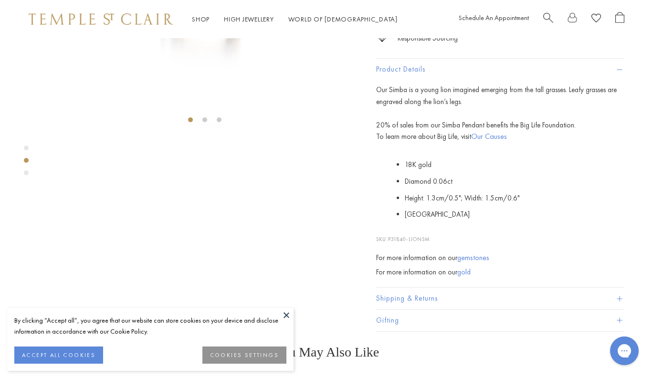
drag, startPoint x: 444, startPoint y: 292, endPoint x: 390, endPoint y: 289, distance: 54.1
click at [390, 278] on div "Our Simba is a young lion imagined emerging from the tall grasses. Leafy grasse…" at bounding box center [500, 181] width 248 height 194
copy div "P31840-LIONSM"
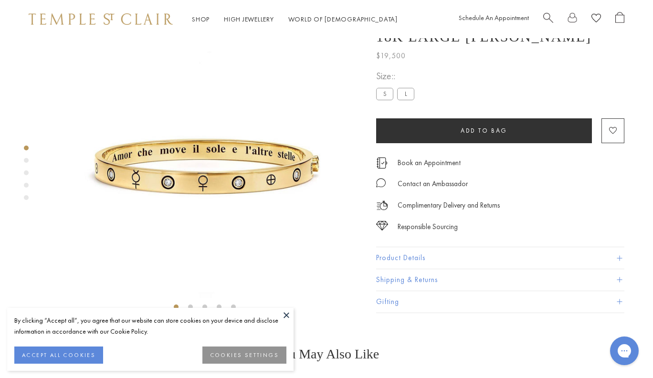
click at [399, 269] on button "Product Details" at bounding box center [500, 257] width 248 height 21
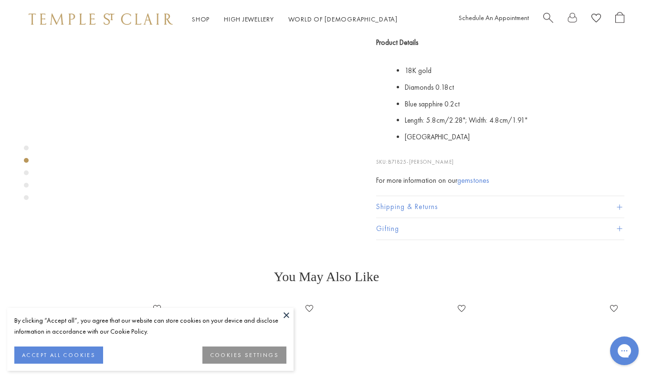
scroll to position [342, 0]
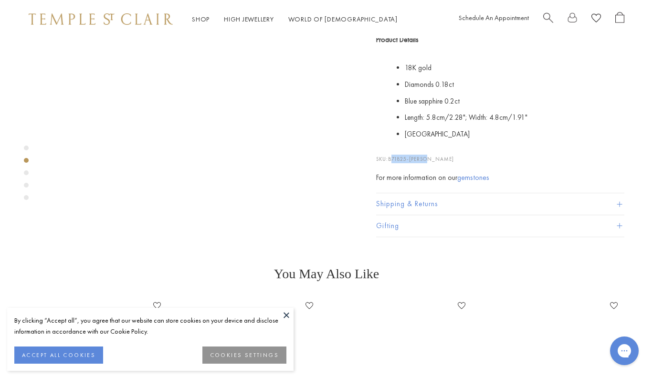
drag, startPoint x: 432, startPoint y: 303, endPoint x: 392, endPoint y: 301, distance: 40.2
click at [392, 163] on p "SKU: B71825-ASTRID" at bounding box center [500, 154] width 248 height 18
click at [392, 162] on span "B71825-ASTRID" at bounding box center [421, 159] width 66 height 7
drag, startPoint x: 390, startPoint y: 300, endPoint x: 453, endPoint y: 307, distance: 63.0
click at [453, 183] on div "The 18K Astrid Bracelet is a meaningful addition to our Celestial Collection. E…" at bounding box center [500, 66] width 248 height 233
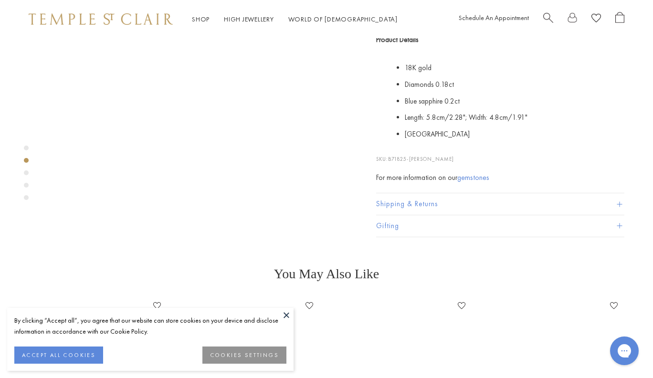
copy div "B71825-ASTRID"
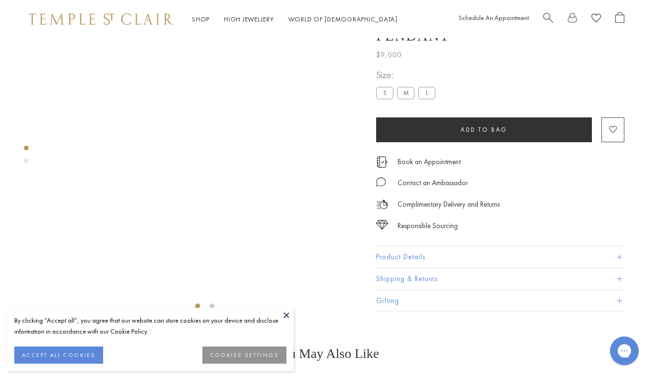
scroll to position [82, 0]
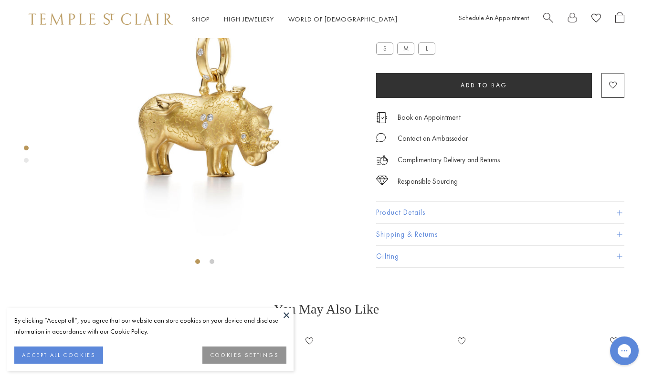
click at [401, 224] on button "Product Details" at bounding box center [500, 213] width 248 height 21
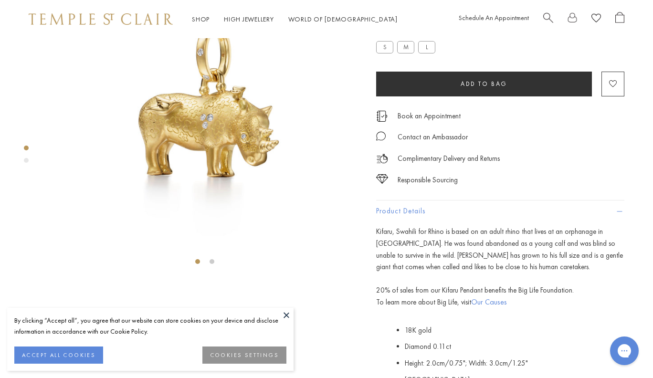
click at [401, 317] on div "Product Details Kifaru, Swahili for Rhino is based on an adult rhino that lives…" at bounding box center [500, 326] width 248 height 250
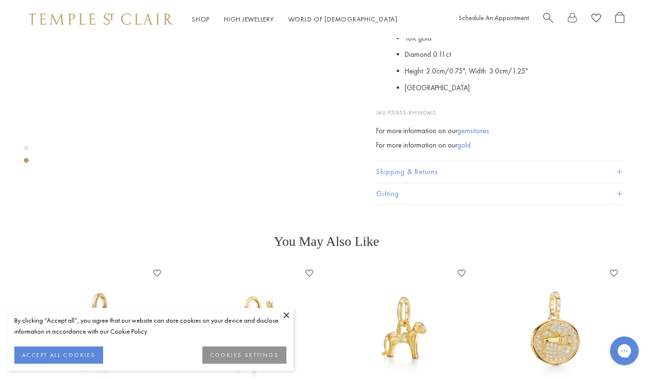
scroll to position [379, 0]
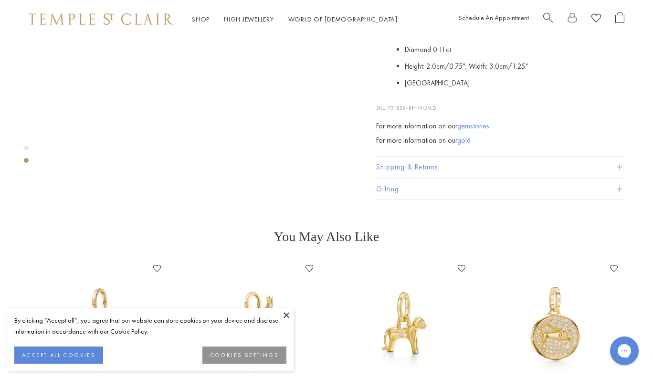
click at [444, 92] on li "Italy" at bounding box center [515, 83] width 220 height 17
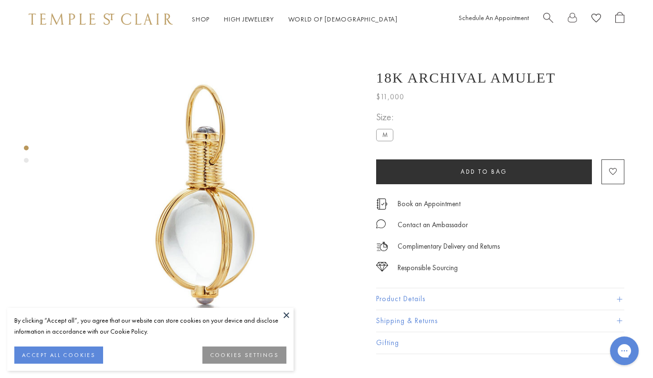
click at [504, 78] on h1 "18K Archival Amulet" at bounding box center [466, 78] width 180 height 16
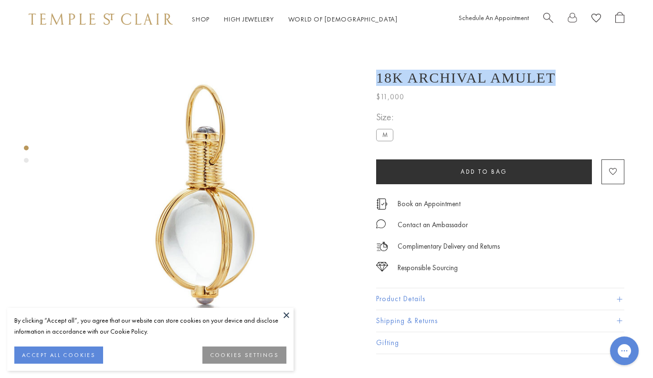
click at [504, 78] on h1 "18K Archival Amulet" at bounding box center [466, 78] width 180 height 16
copy div "18K Archival Amulet"
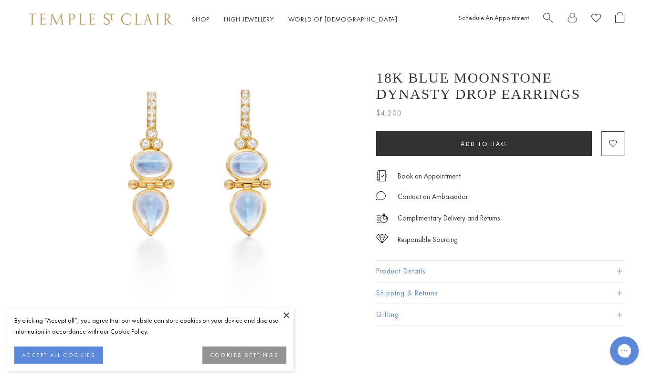
scroll to position [104, 0]
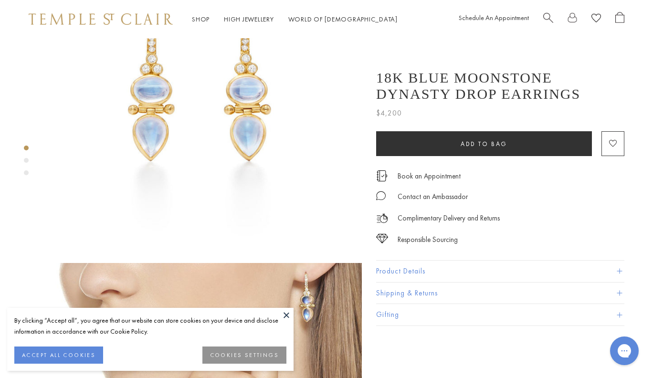
click at [410, 271] on button "Product Details" at bounding box center [500, 271] width 248 height 21
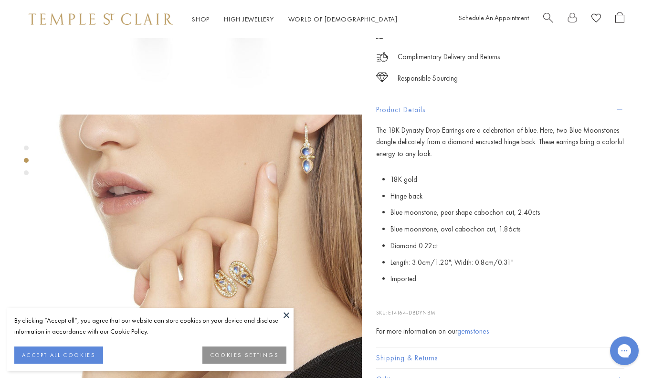
scroll to position [369, 0]
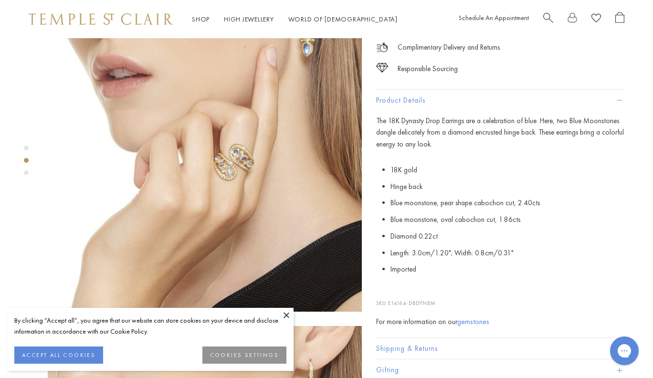
drag, startPoint x: 444, startPoint y: 302, endPoint x: 390, endPoint y: 302, distance: 54.0
click at [390, 302] on p "SKU: E14164-DBDYNBM" at bounding box center [500, 298] width 248 height 18
copy p "E14164-DBDYNBM"
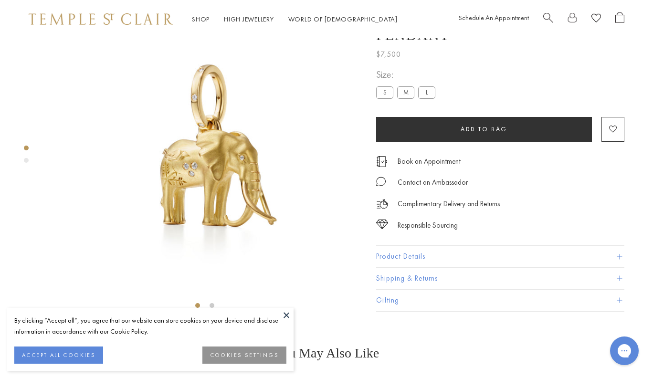
click at [412, 268] on button "Product Details" at bounding box center [500, 256] width 248 height 21
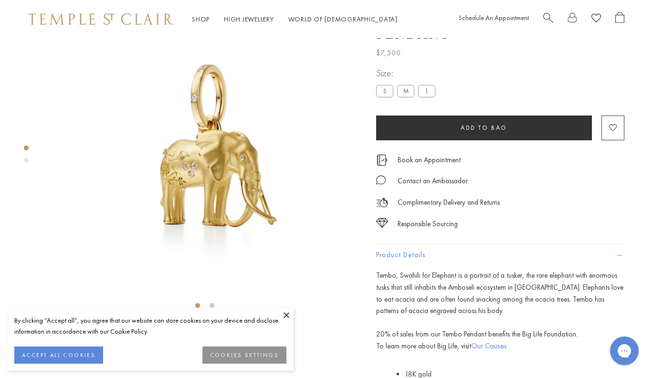
scroll to position [229, 0]
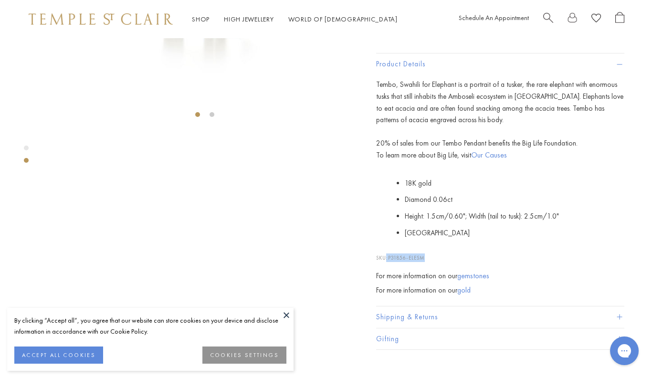
drag, startPoint x: 434, startPoint y: 313, endPoint x: 387, endPoint y: 317, distance: 47.0
click at [387, 262] on p "SKU: P31856-ELESM" at bounding box center [500, 253] width 248 height 18
click at [392, 261] on span "P31856-ELESM" at bounding box center [406, 258] width 37 height 7
drag, startPoint x: 390, startPoint y: 315, endPoint x: 432, endPoint y: 315, distance: 42.0
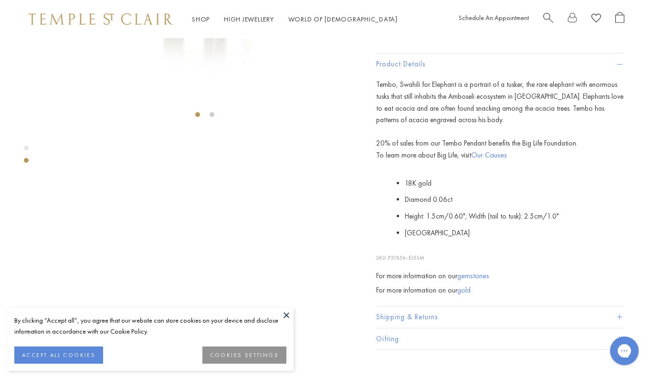
click at [432, 262] on p "SKU: P31856-ELESM" at bounding box center [500, 253] width 248 height 18
copy p "P31856-ELESM"
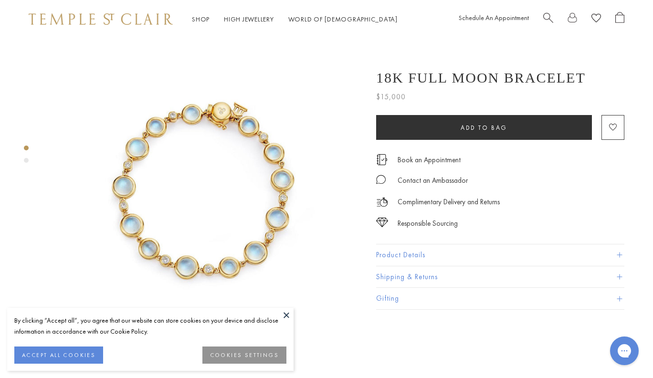
click at [442, 251] on button "Product Details" at bounding box center [500, 255] width 248 height 21
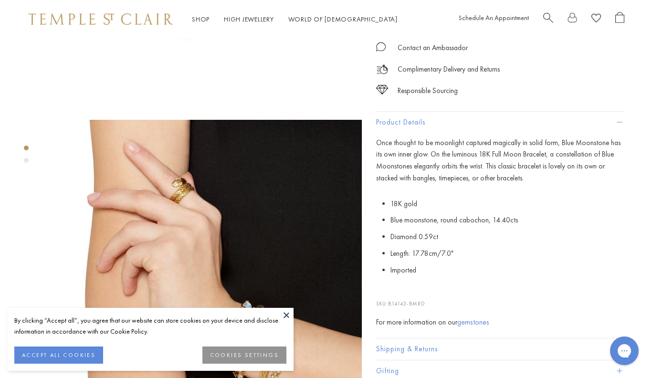
scroll to position [364, 0]
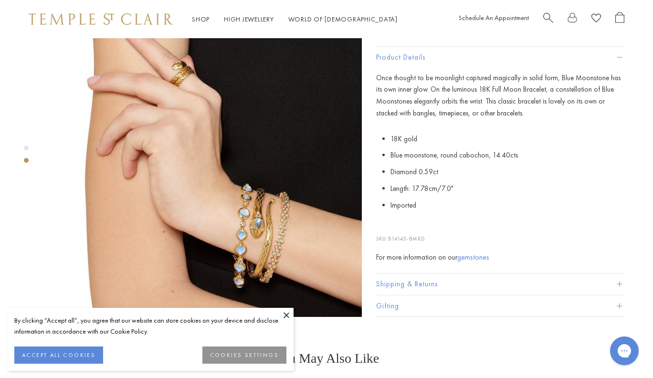
drag, startPoint x: 431, startPoint y: 227, endPoint x: 389, endPoint y: 225, distance: 42.1
click at [389, 225] on p "SKU: B14143-BMRD" at bounding box center [500, 234] width 248 height 18
copy p "B14143-BMRD"
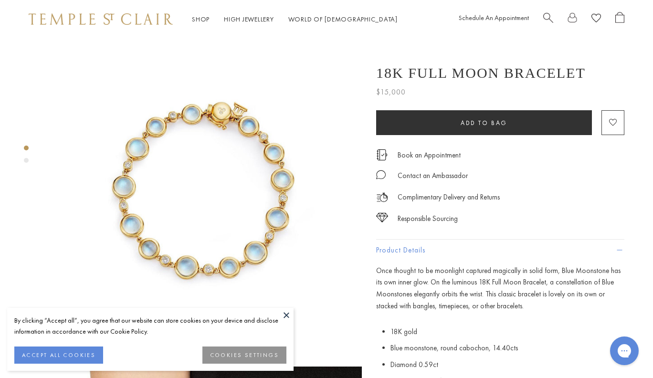
scroll to position [0, 0]
click at [565, 73] on div "18K Full Moon Bracelet" at bounding box center [500, 73] width 248 height 16
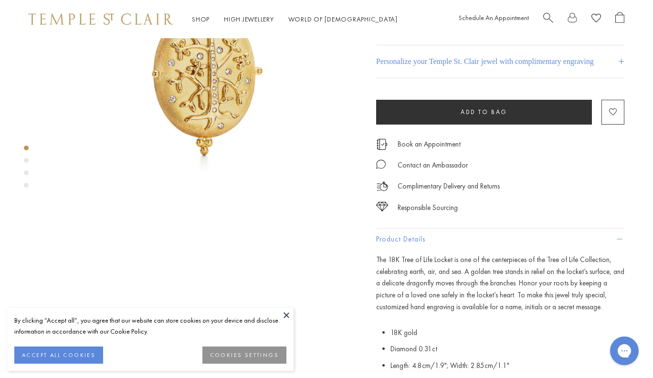
scroll to position [192, 0]
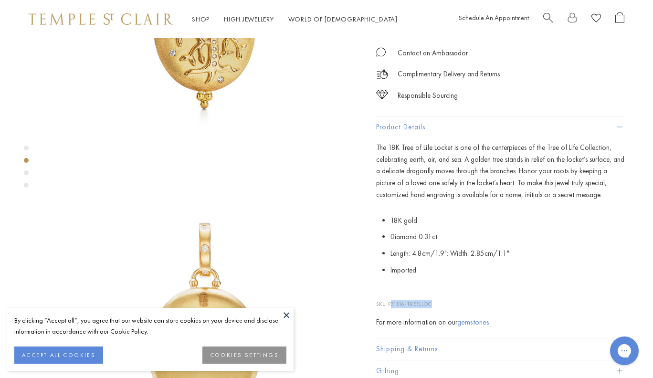
drag, startPoint x: 449, startPoint y: 301, endPoint x: 394, endPoint y: 298, distance: 55.5
click at [394, 298] on p "SKU: P31816-TREELLOC" at bounding box center [500, 299] width 248 height 18
click at [394, 301] on span "P31816-TREELLOC" at bounding box center [410, 304] width 44 height 7
drag, startPoint x: 391, startPoint y: 299, endPoint x: 451, endPoint y: 302, distance: 60.3
click at [451, 302] on p "SKU: P31816-TREELLOC" at bounding box center [500, 299] width 248 height 18
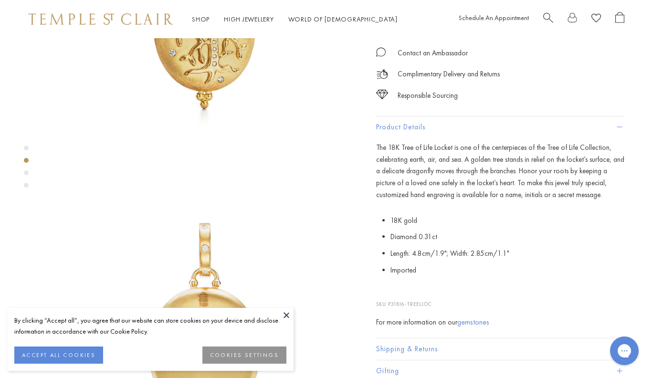
copy p "P31816-TREELLOC"
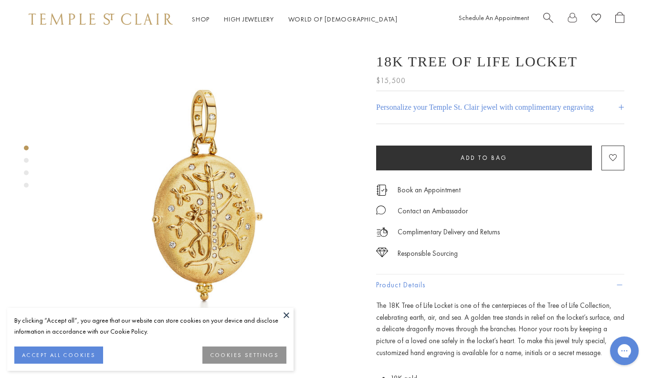
scroll to position [0, 0]
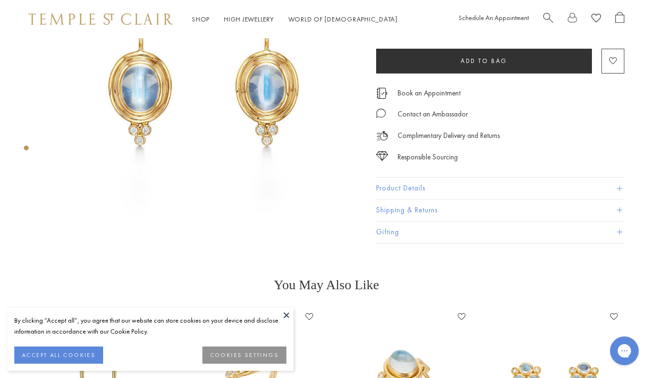
scroll to position [126, 0]
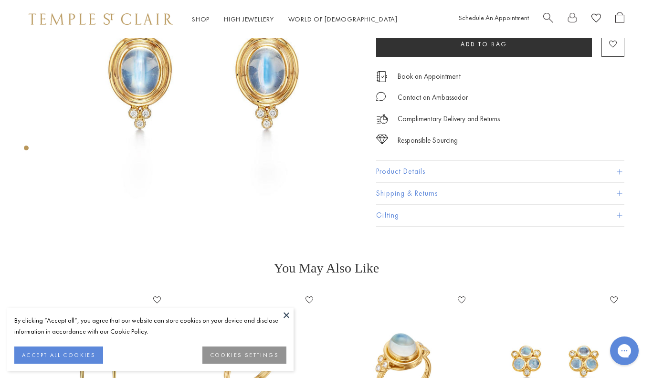
click at [451, 173] on button "Product Details" at bounding box center [500, 171] width 248 height 21
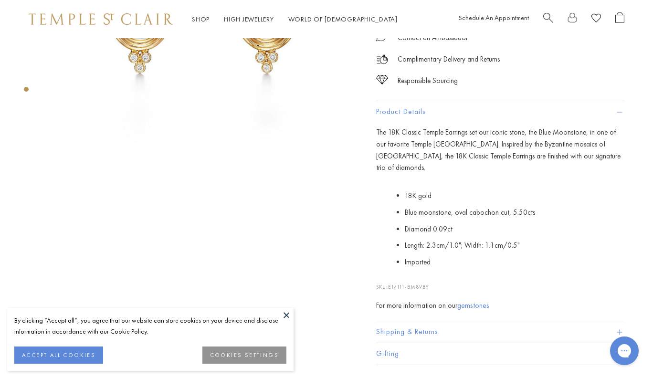
scroll to position [244, 0]
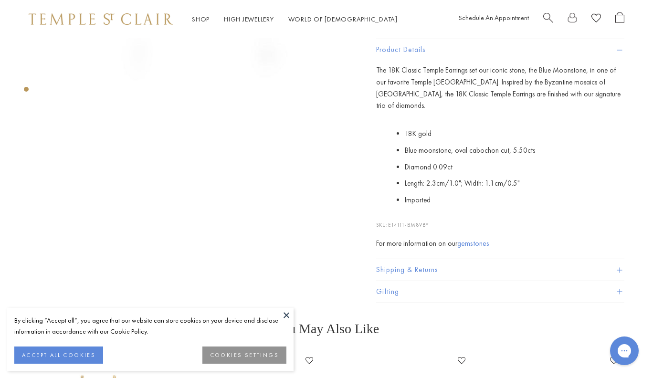
click at [442, 211] on p "SKU: E14111-BM8VBY" at bounding box center [500, 220] width 248 height 18
drag, startPoint x: 441, startPoint y: 212, endPoint x: 390, endPoint y: 210, distance: 51.1
click at [390, 211] on p "SKU: E14111-BM8VBY" at bounding box center [500, 220] width 248 height 18
copy p "E14111-BM8VBY"
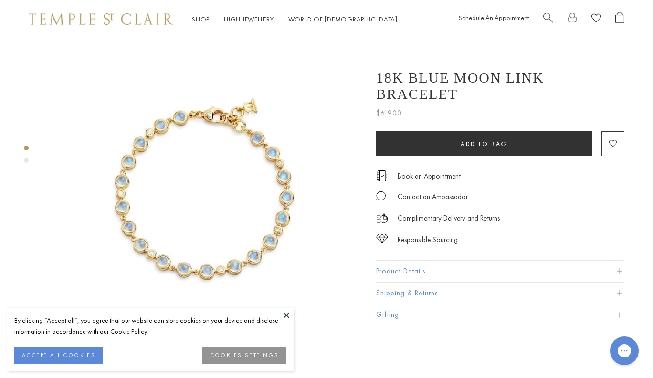
click at [417, 261] on button "Product Details" at bounding box center [500, 271] width 248 height 21
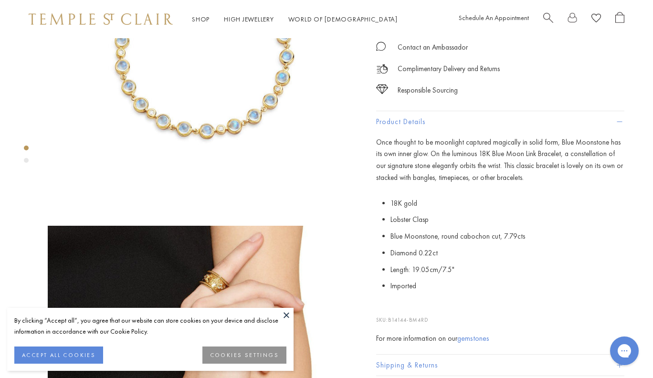
scroll to position [178, 0]
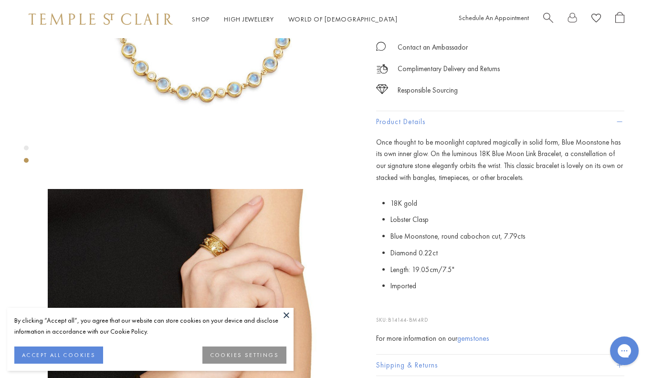
drag, startPoint x: 433, startPoint y: 301, endPoint x: 389, endPoint y: 301, distance: 43.9
click at [389, 306] on p "SKU: B14144-BM4RD" at bounding box center [500, 315] width 248 height 18
copy p "B14144-BM4RD"
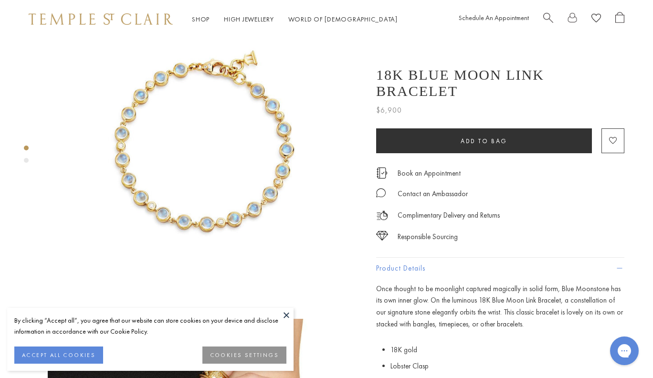
scroll to position [118, 0]
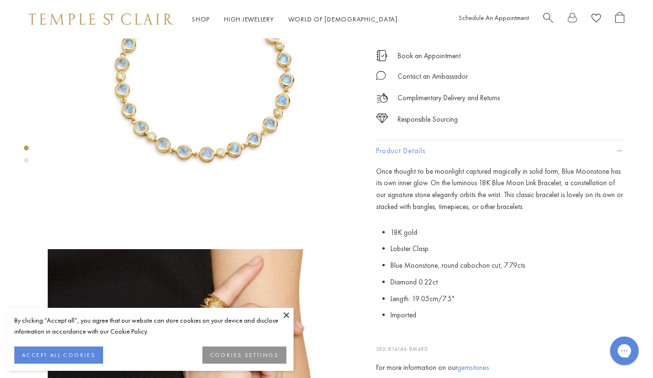
copy p "B14144-BM4RD"
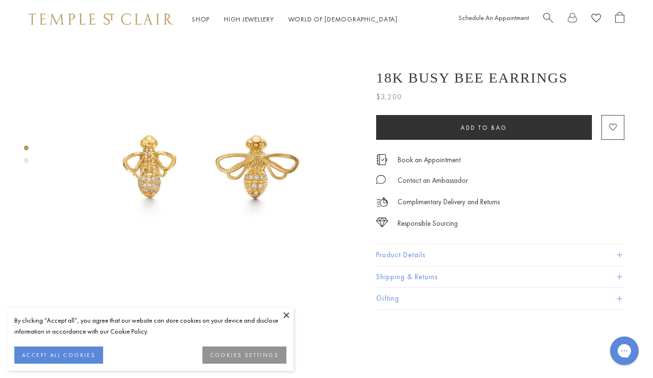
click at [430, 255] on button "Product Details" at bounding box center [500, 255] width 248 height 21
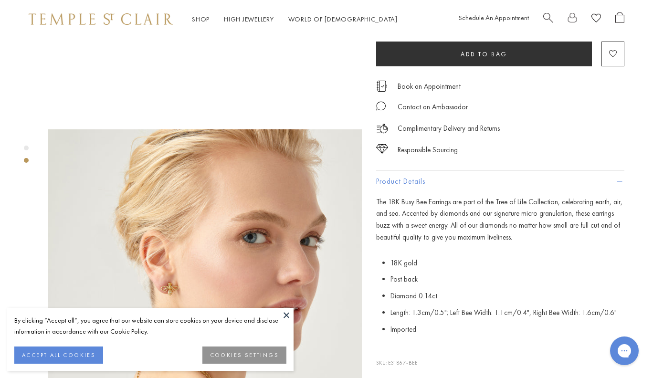
scroll to position [248, 0]
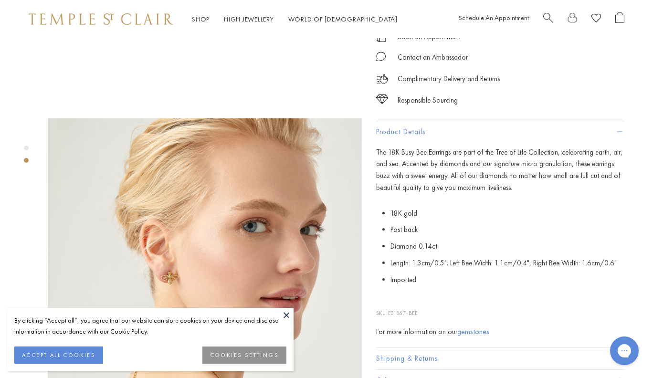
drag, startPoint x: 424, startPoint y: 309, endPoint x: 389, endPoint y: 311, distance: 34.9
click at [389, 311] on p "SKU: E31867-BEE" at bounding box center [500, 309] width 248 height 18
copy p "E31867-BEE"
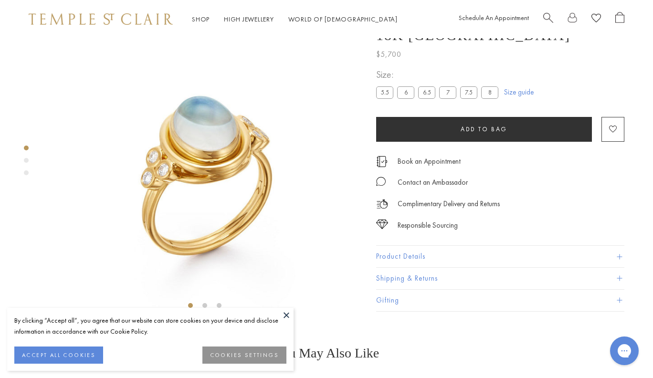
click at [420, 268] on button "Product Details" at bounding box center [500, 256] width 248 height 21
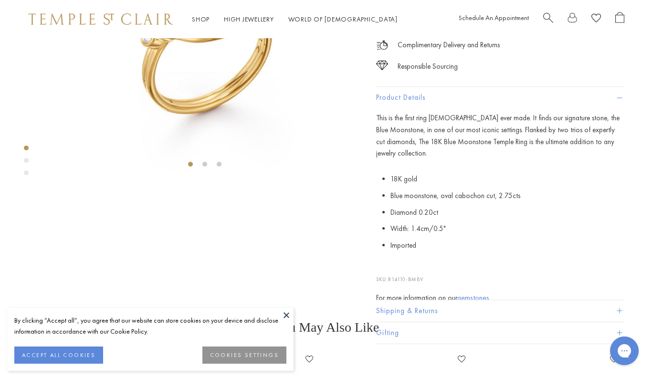
scroll to position [218, 0]
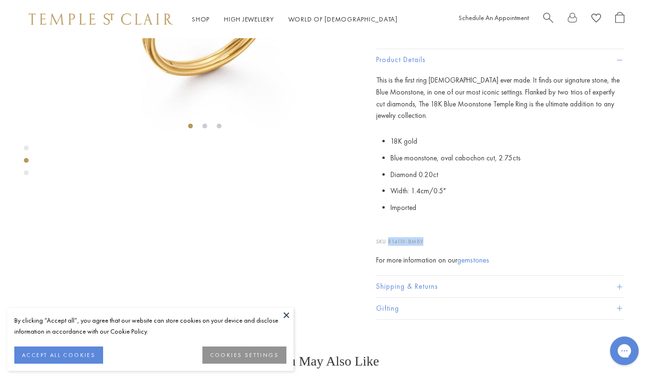
drag, startPoint x: 420, startPoint y: 307, endPoint x: 389, endPoint y: 303, distance: 31.7
click at [389, 246] on p "SKU: R14110-BM8V" at bounding box center [500, 237] width 248 height 18
copy p "R14110-BM8V"
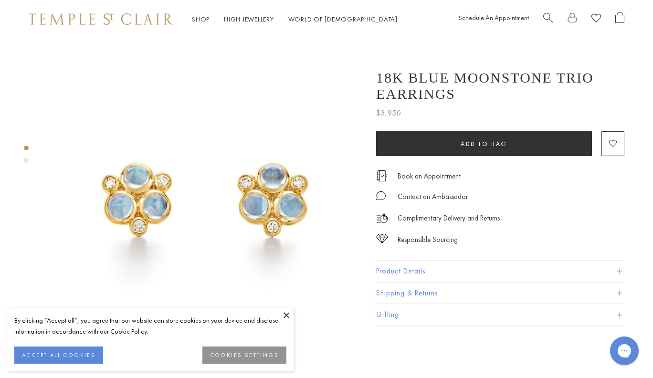
click at [446, 267] on button "Product Details" at bounding box center [500, 271] width 248 height 21
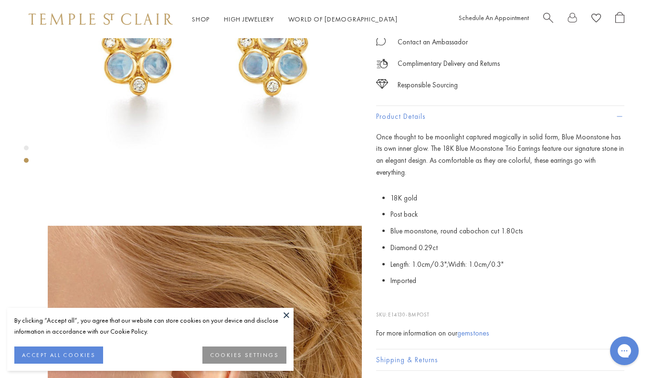
scroll to position [224, 0]
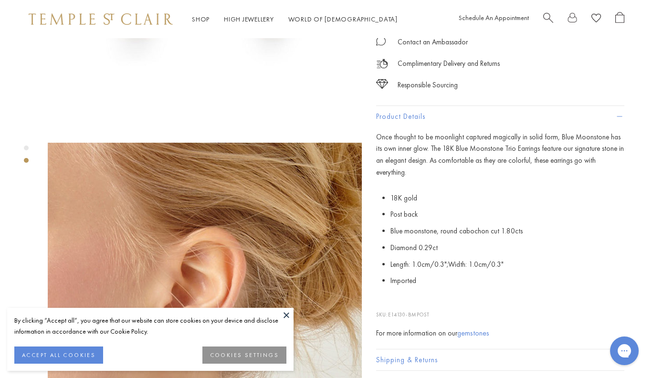
drag, startPoint x: 438, startPoint y: 300, endPoint x: 390, endPoint y: 301, distance: 47.8
click at [390, 301] on p "SKU: E14130-BMPOST" at bounding box center [500, 310] width 248 height 18
copy p "E14130-BMPOST"
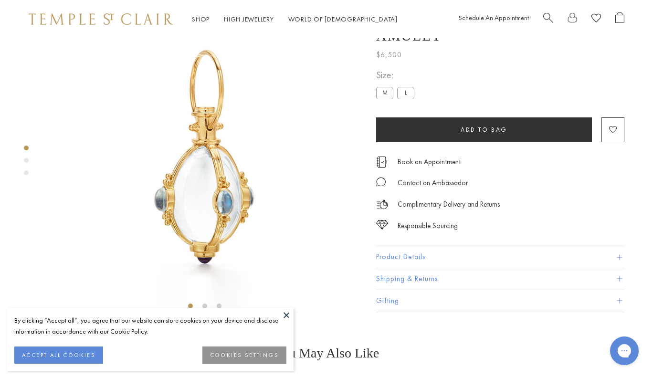
click at [403, 268] on button "Product Details" at bounding box center [500, 256] width 248 height 21
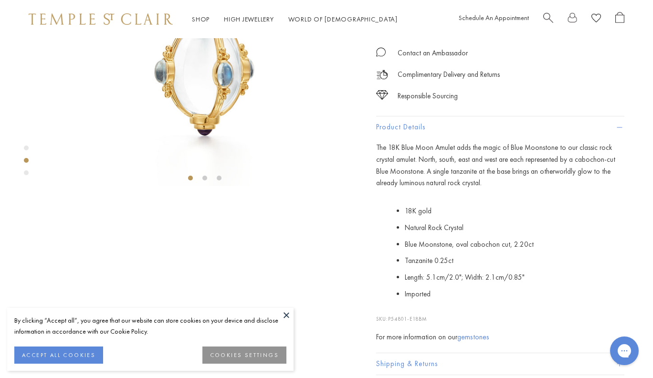
scroll to position [235, 0]
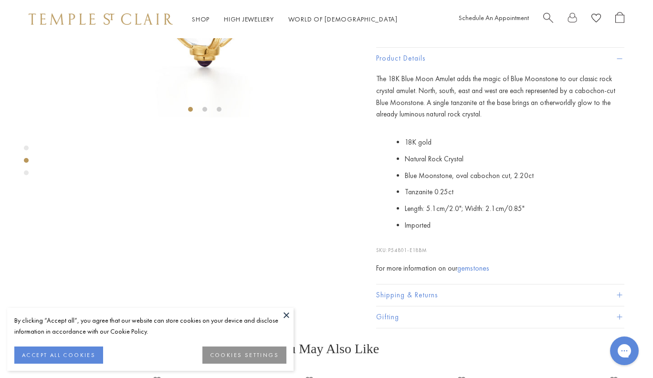
drag, startPoint x: 432, startPoint y: 306, endPoint x: 392, endPoint y: 301, distance: 40.9
click at [392, 275] on div "The 18K Blue Moon Amulet adds the magic of Blue Moonstone to our classic rock c…" at bounding box center [500, 174] width 248 height 202
copy div "54801-E18BM"
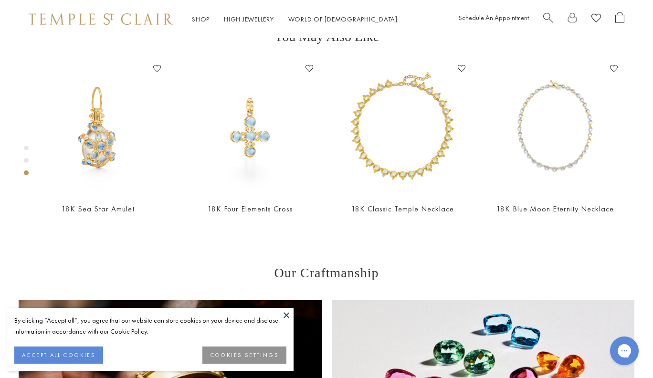
scroll to position [598, 0]
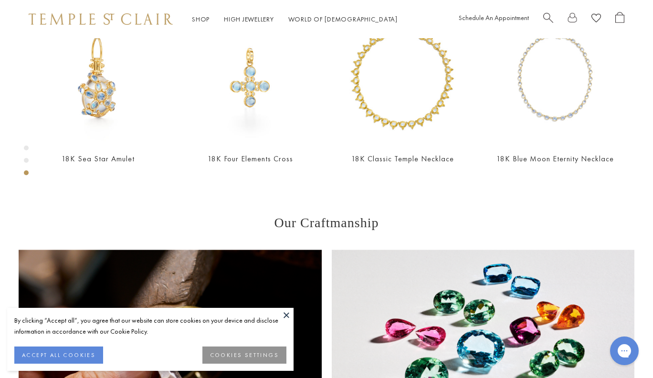
copy div "P54801-E18BM"
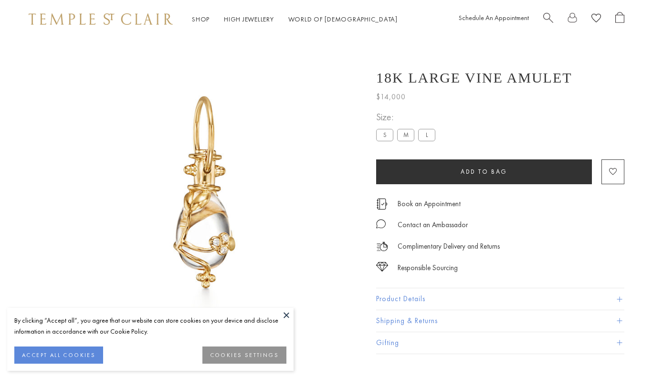
click at [445, 294] on button "Product Details" at bounding box center [500, 299] width 248 height 21
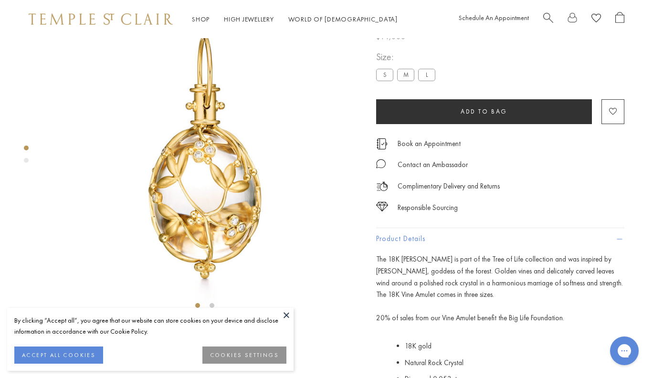
scroll to position [203, 0]
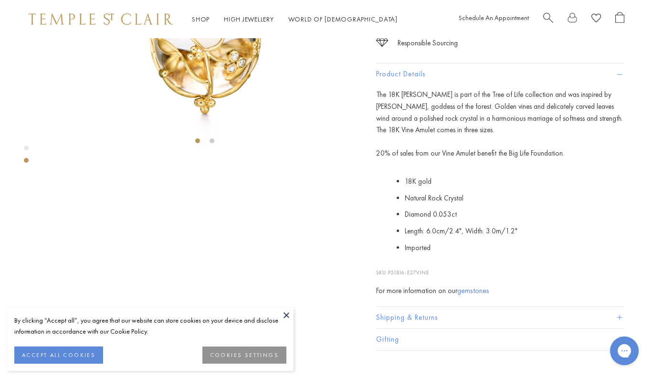
drag, startPoint x: 434, startPoint y: 300, endPoint x: 390, endPoint y: 298, distance: 44.5
click at [390, 277] on p "SKU: P51816-E27VINE" at bounding box center [500, 268] width 248 height 18
copy p "P51816-E27VINE"
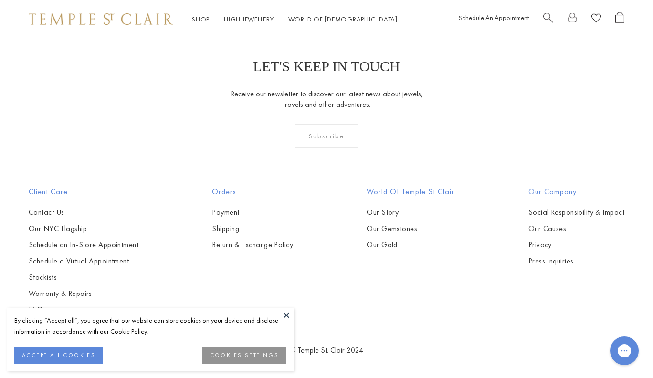
scroll to position [1515, 0]
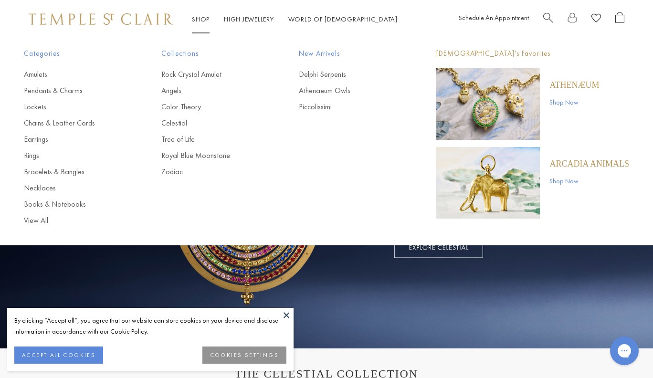
click at [549, 19] on span "Search" at bounding box center [549, 17] width 10 height 10
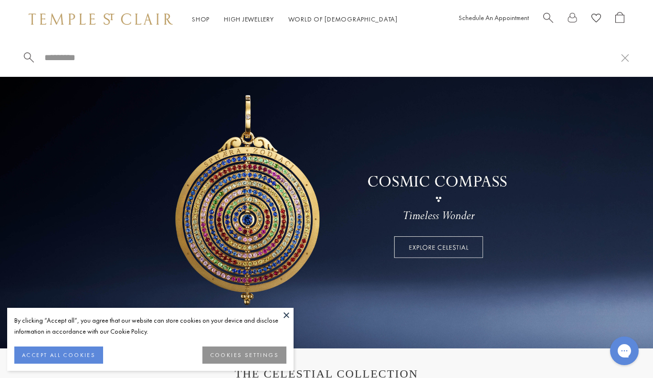
click at [548, 19] on span "Search" at bounding box center [549, 17] width 10 height 10
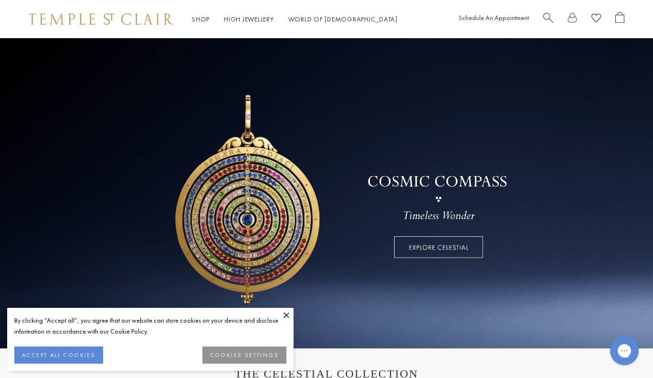
click at [548, 19] on span "Search" at bounding box center [549, 17] width 10 height 10
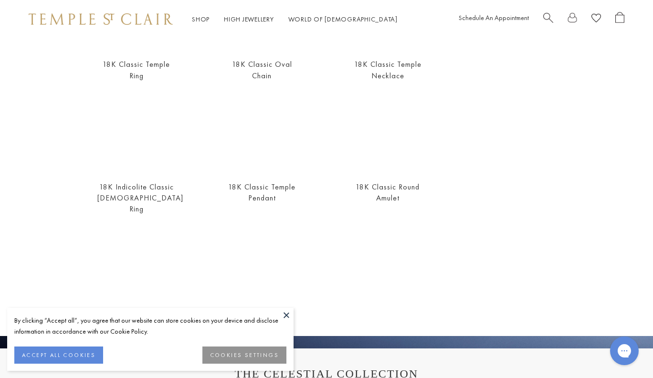
scroll to position [277, 0]
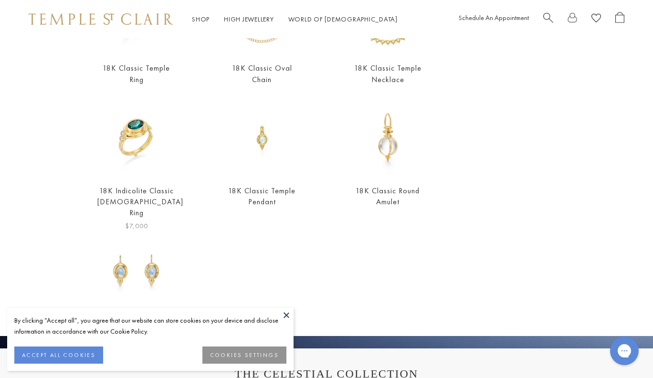
type input "*******"
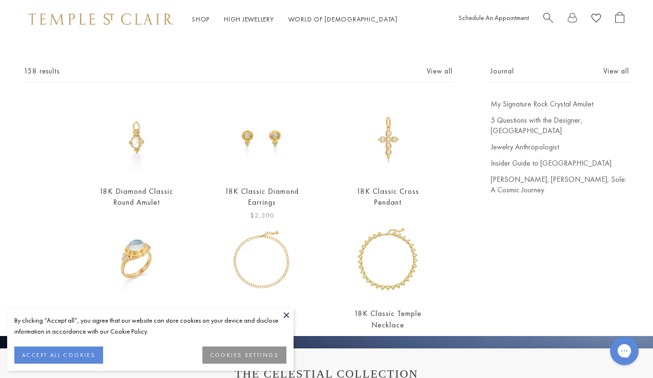
scroll to position [2, 0]
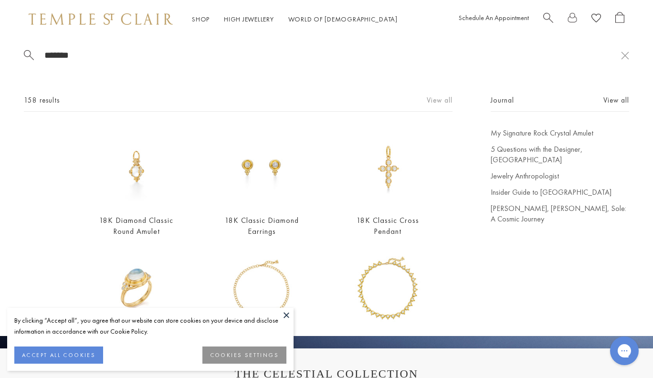
click at [436, 103] on link "View all" at bounding box center [440, 100] width 26 height 11
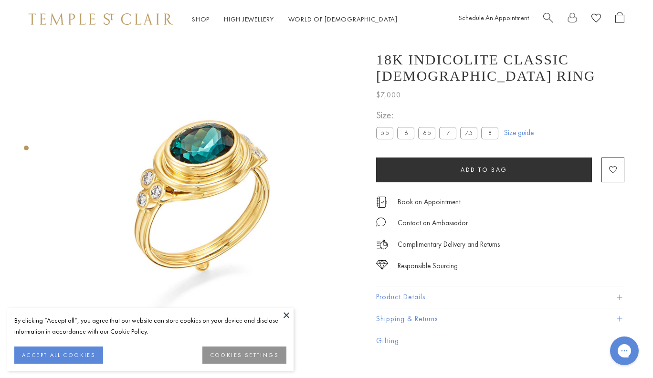
click at [403, 68] on h1 "18K Indicolite Classic [DEMOGRAPHIC_DATA] Ring" at bounding box center [500, 68] width 248 height 32
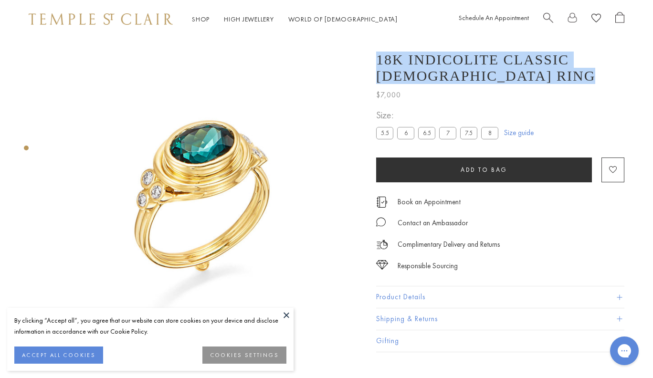
click at [403, 68] on h1 "18K Indicolite Classic [DEMOGRAPHIC_DATA] Ring" at bounding box center [500, 68] width 248 height 32
copy div "18K Indicolite Classic [DEMOGRAPHIC_DATA] Ring"
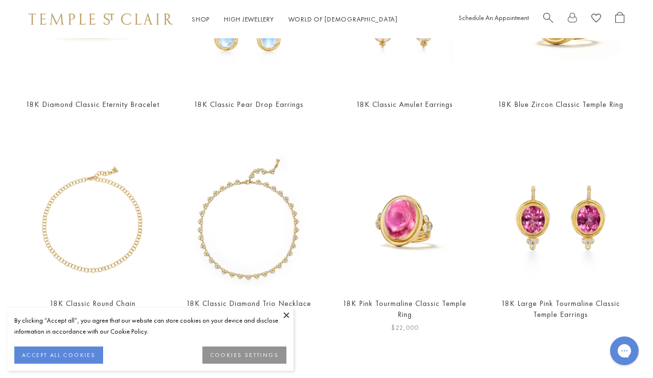
scroll to position [1015, 0]
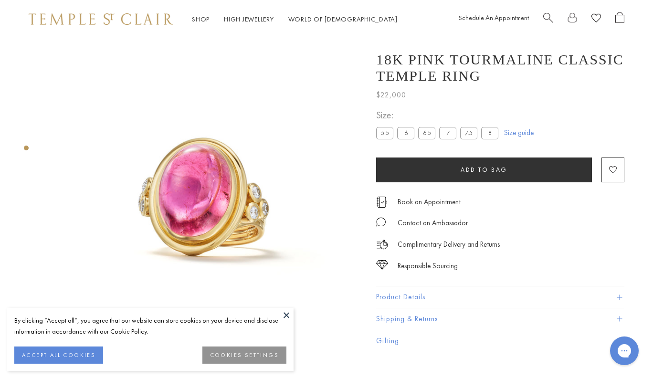
scroll to position [-1, 0]
click at [421, 67] on h1 "18K Pink Tourmaline Classic Temple Ring" at bounding box center [500, 68] width 248 height 32
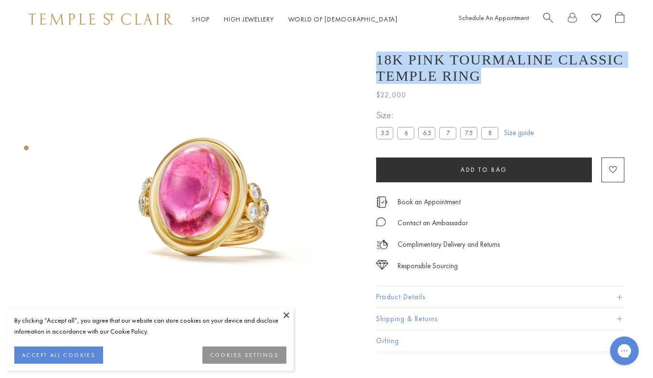
click at [421, 67] on h1 "18K Pink Tourmaline Classic Temple Ring" at bounding box center [500, 68] width 248 height 32
copy div "18K Pink Tourmaline Classic Temple Ring"
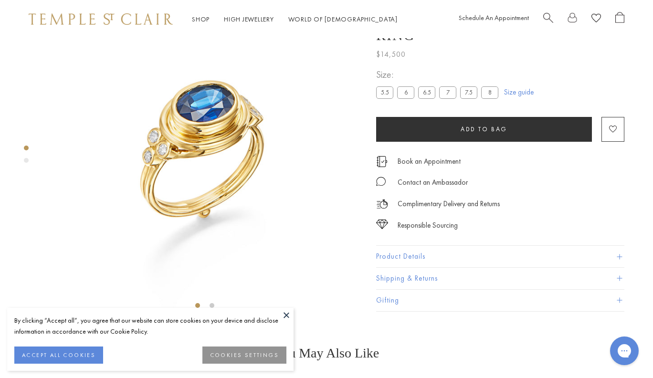
scroll to position [119, 0]
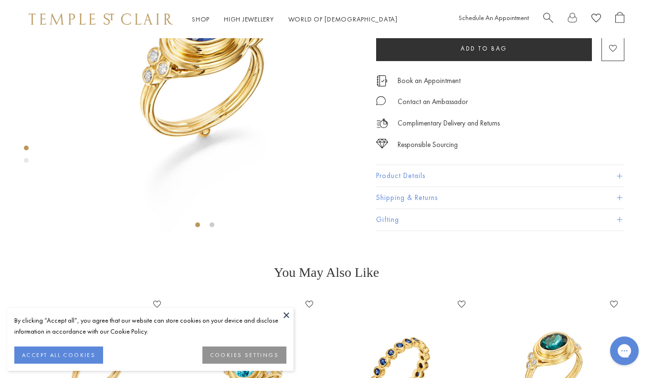
click at [435, 187] on button "Product Details" at bounding box center [500, 176] width 248 height 21
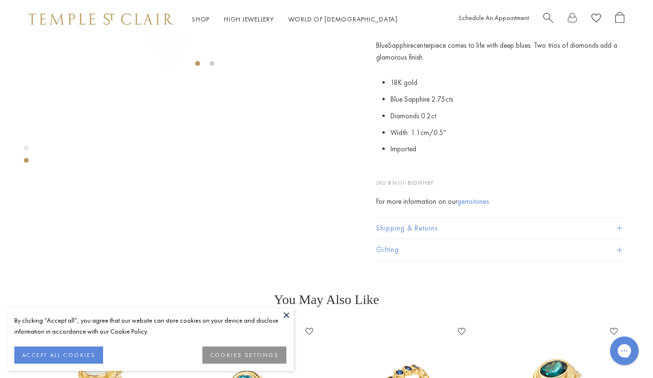
scroll to position [293, 0]
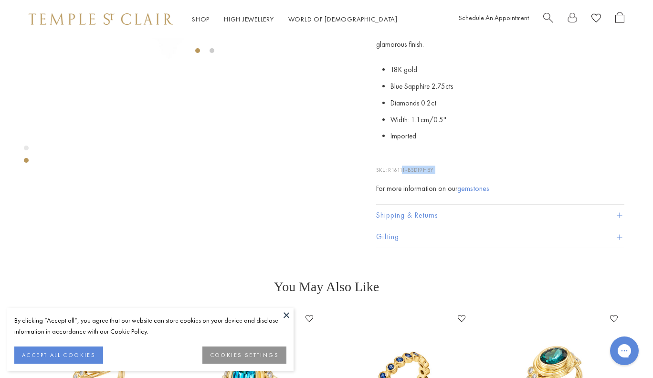
drag, startPoint x: 447, startPoint y: 300, endPoint x: 404, endPoint y: 295, distance: 43.3
click at [404, 194] on div "The 18K Classic Temple Ring is the treasure that goes with everything. A facete…" at bounding box center [500, 105] width 248 height 180
click at [397, 173] on span "R16111-BSDI9HBY" at bounding box center [410, 170] width 45 height 7
drag, startPoint x: 390, startPoint y: 296, endPoint x: 444, endPoint y: 296, distance: 53.5
click at [444, 174] on p "SKU: R16111-BSDI9HBY" at bounding box center [500, 165] width 248 height 18
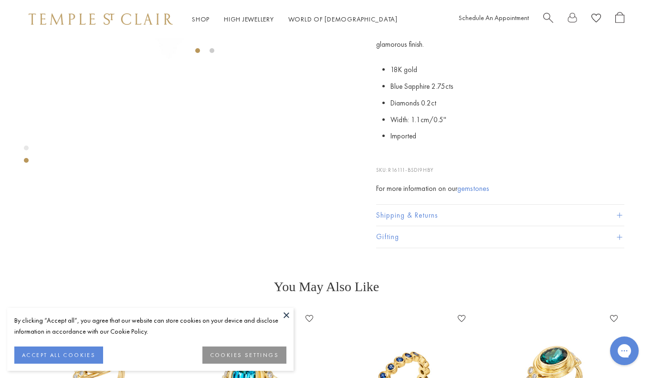
copy p "R16111-BSDI9HBY"
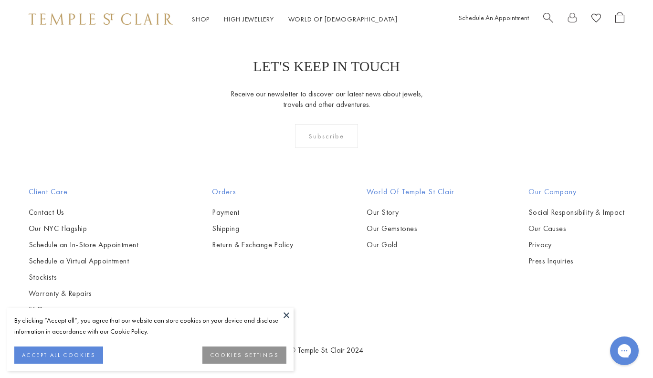
scroll to position [3776, 0]
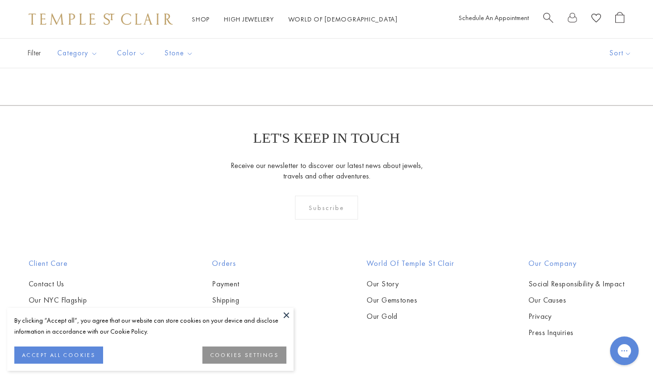
scroll to position [1385, 0]
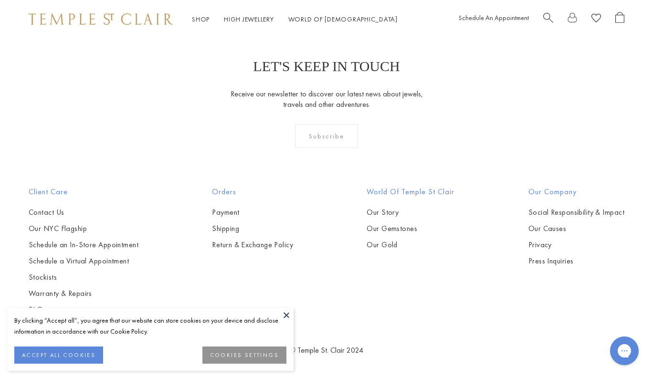
scroll to position [3184, 0]
